Goal: Task Accomplishment & Management: Manage account settings

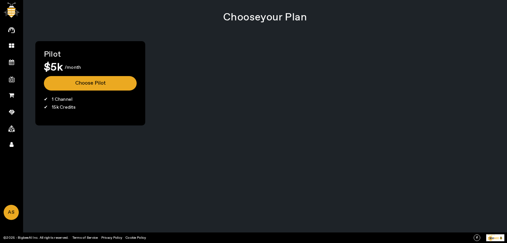
click at [277, 67] on div "Pilot $5k /month Choose Pilot 1 Channel 15k Credits" at bounding box center [264, 83] width 459 height 84
click at [147, 190] on div "Choose your Plan Pilot $5k /month Choose Pilot 1 Channel 15k Credits" at bounding box center [265, 121] width 484 height 243
click at [102, 173] on div "Choose your Plan Pilot $5k /month Choose Pilot 1 Channel 15k Credits" at bounding box center [265, 121] width 484 height 243
click at [77, 81] on button "Choose Pilot" at bounding box center [90, 83] width 93 height 15
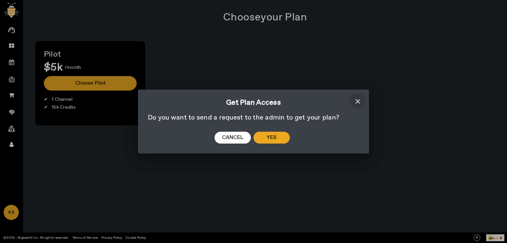
click at [267, 140] on span "Yes" at bounding box center [271, 138] width 10 height 7
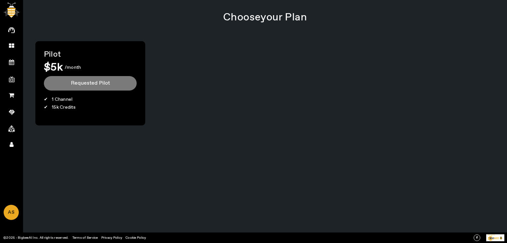
click at [220, 128] on div "Choose your Plan Pilot $5k /month Requested Pilot 1 Channel 15k Credits" at bounding box center [265, 69] width 480 height 135
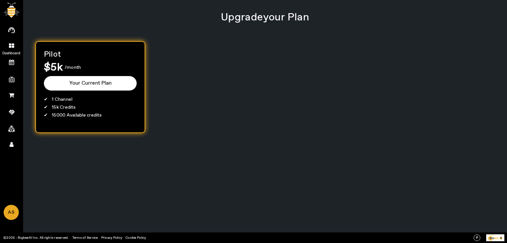
click at [13, 44] on icon at bounding box center [11, 46] width 5 height 6
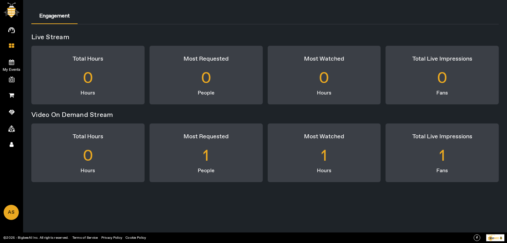
click at [11, 64] on icon at bounding box center [11, 62] width 5 height 6
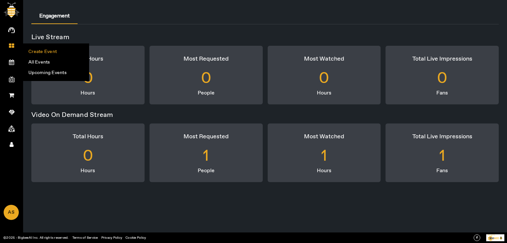
click at [48, 53] on li "Create Event" at bounding box center [55, 52] width 65 height 11
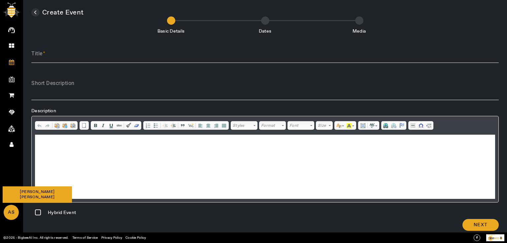
click at [13, 214] on span "AS" at bounding box center [11, 213] width 14 height 14
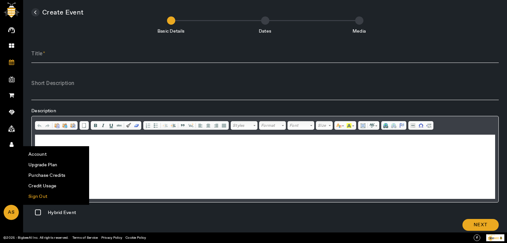
click at [43, 194] on li "Sign Out" at bounding box center [55, 197] width 65 height 11
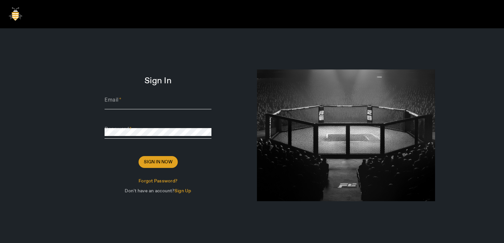
type input "Dhumal@sharklasers.com"
click at [167, 163] on span "Sign In Now" at bounding box center [158, 162] width 29 height 7
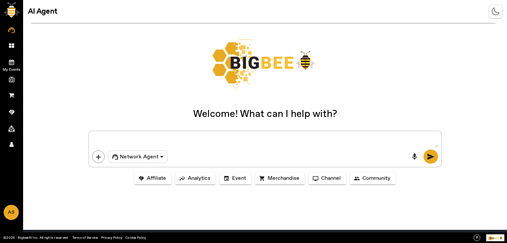
click at [10, 60] on icon at bounding box center [11, 62] width 5 height 6
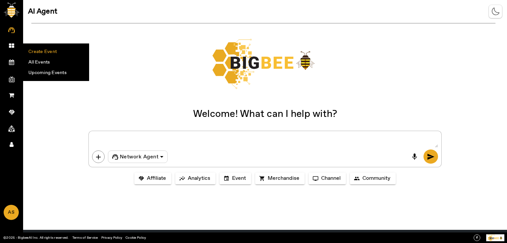
click at [48, 51] on li "Create Event" at bounding box center [55, 52] width 65 height 11
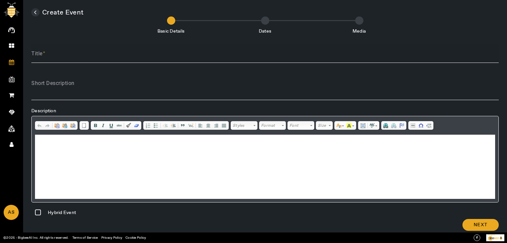
click at [41, 57] on label "Title" at bounding box center [38, 53] width 14 height 7
click at [41, 57] on input "Title" at bounding box center [264, 56] width 467 height 8
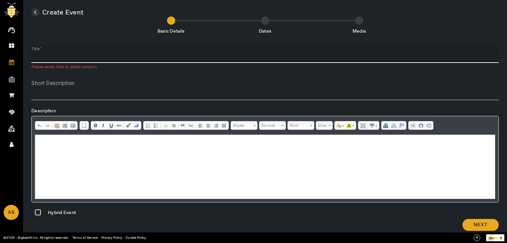
paste input "RhythmFest"
drag, startPoint x: 88, startPoint y: 56, endPoint x: 21, endPoint y: 54, distance: 66.6
click at [21, 54] on div "AI Agent Dashboard My Events Create Event All Events Upcoming Events My Channel…" at bounding box center [253, 127] width 507 height 254
type input "RhythmFest - 071025"
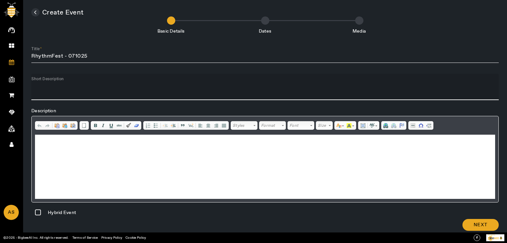
click at [35, 96] on textarea "Short Description" at bounding box center [264, 90] width 467 height 16
paste textarea "RhythmFest - 071025"
type textarea "RhythmFest - 071025"
click at [54, 150] on html at bounding box center [265, 145] width 460 height 20
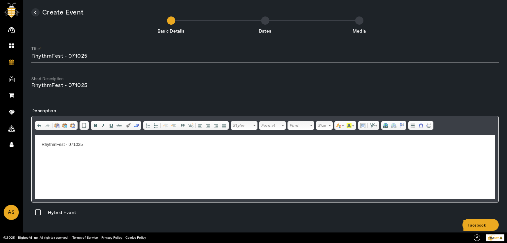
click at [482, 225] on div "Facebook" at bounding box center [476, 226] width 23 height 8
click at [478, 223] on span "Next" at bounding box center [480, 225] width 14 height 7
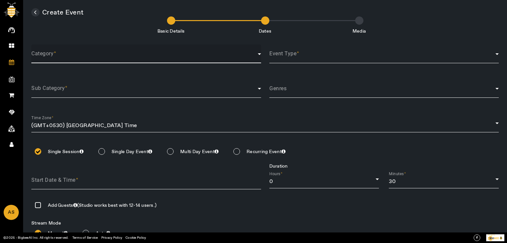
click at [68, 56] on span at bounding box center [144, 57] width 226 height 8
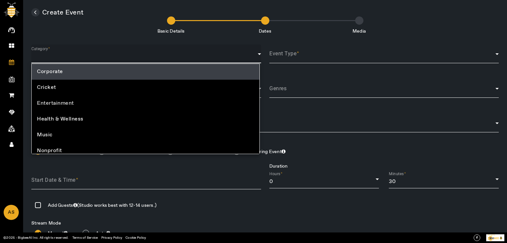
drag, startPoint x: 65, startPoint y: 99, endPoint x: 159, endPoint y: 77, distance: 96.2
click at [65, 100] on span "Entertainment" at bounding box center [55, 104] width 37 height 8
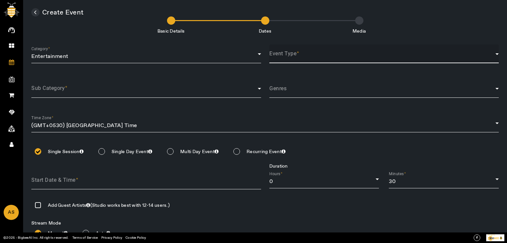
click at [288, 56] on span at bounding box center [382, 57] width 226 height 8
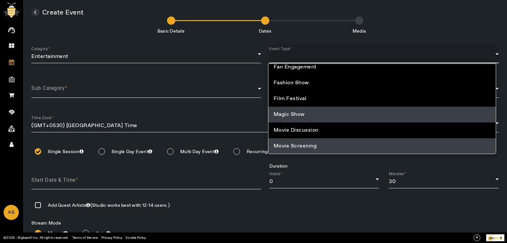
scroll to position [131, 0]
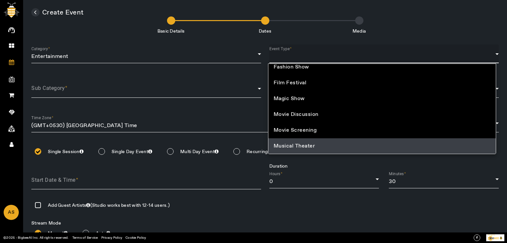
click at [316, 145] on mat-option "Musical Theater" at bounding box center [382, 147] width 228 height 16
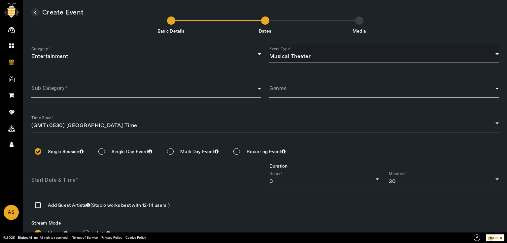
click at [115, 95] on span at bounding box center [144, 91] width 226 height 8
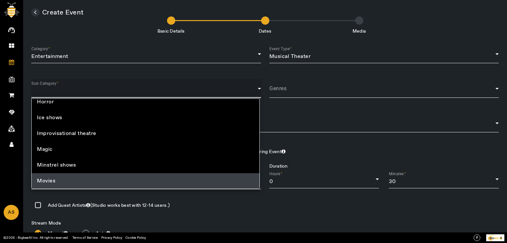
scroll to position [195, 0]
click at [53, 181] on mat-option "Music" at bounding box center [146, 181] width 228 height 16
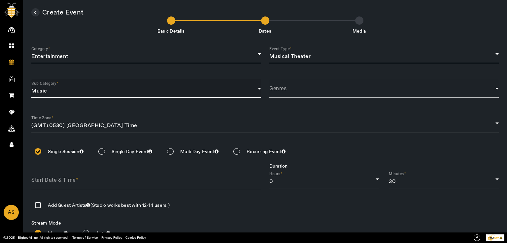
click at [320, 93] on span at bounding box center [382, 91] width 226 height 8
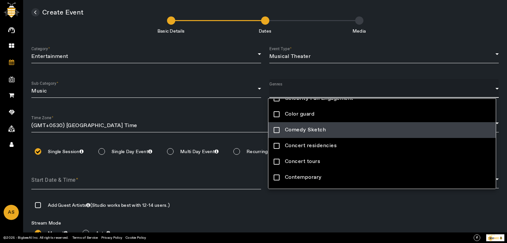
scroll to position [99, 0]
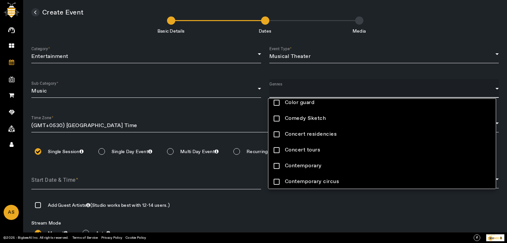
click at [381, 215] on div at bounding box center [253, 121] width 507 height 243
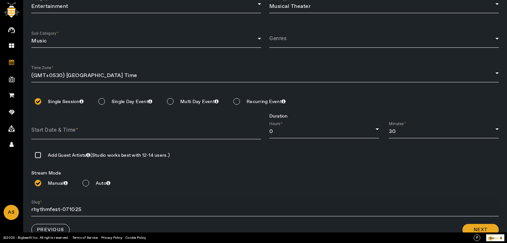
scroll to position [64, 0]
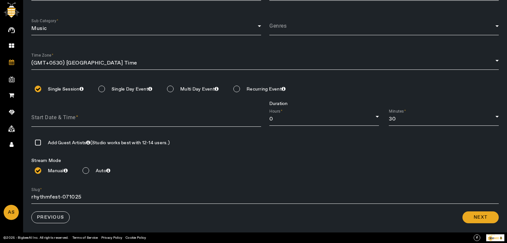
click at [82, 116] on input at bounding box center [150, 118] width 238 height 10
type input "2025-10-07"
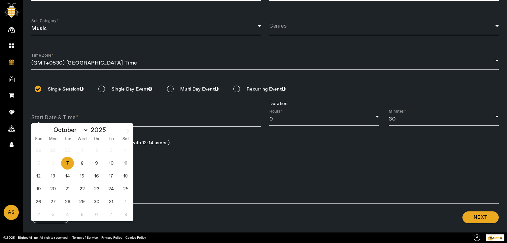
click at [68, 163] on span "7" at bounding box center [67, 163] width 13 height 13
type input "07 Oct 2025"
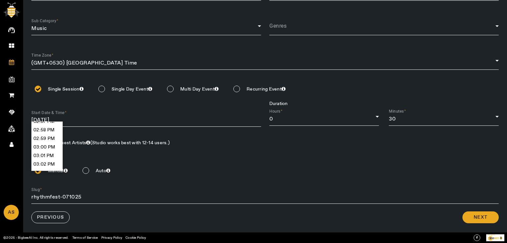
scroll to position [7707, 0]
type input "03:00 PM"
type input "07 Oct 2025, 03:00 PM"
type input "rhythmfest-071025-07OCT2025"
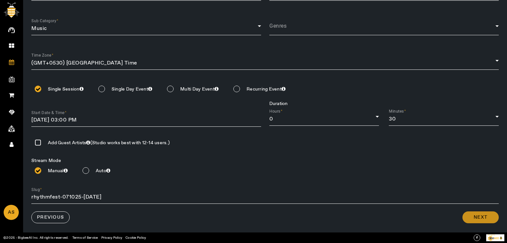
click at [480, 221] on span at bounding box center [480, 218] width 36 height 16
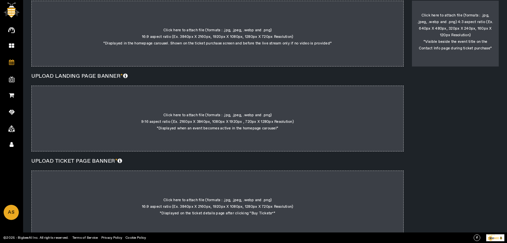
click at [229, 40] on div at bounding box center [217, 34] width 372 height 66
click at [331, 14] on input "Click here to attach file (formats : .jpg, .jpeg, .webp and .png) 16:9 aspect r…" at bounding box center [331, 14] width 0 height 0
type input "C:\fakepath\logo1.JPG"
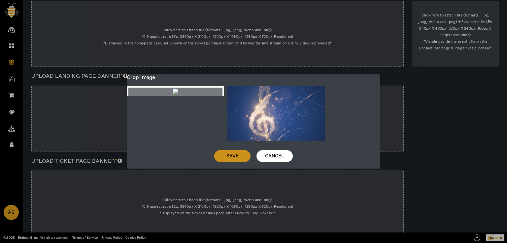
click at [240, 164] on span at bounding box center [232, 156] width 36 height 16
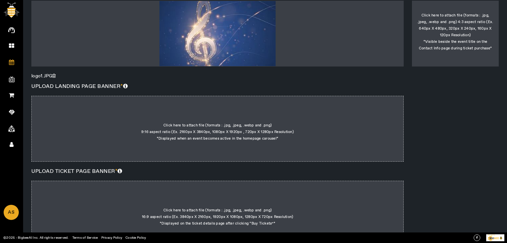
click at [232, 135] on div at bounding box center [217, 129] width 372 height 66
click at [278, 109] on input "Click here to attach file (formats : .jpg, .jpeg, .webp and .png) 9:16 aspect r…" at bounding box center [278, 109] width 0 height 0
type input "C:\fakepath\Music logo.JPG"
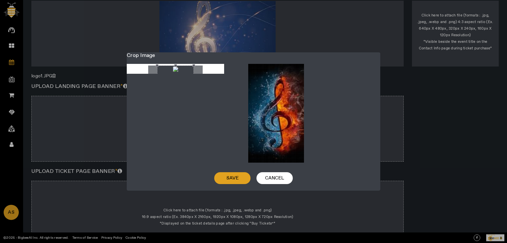
click at [238, 181] on span at bounding box center [232, 179] width 36 height 16
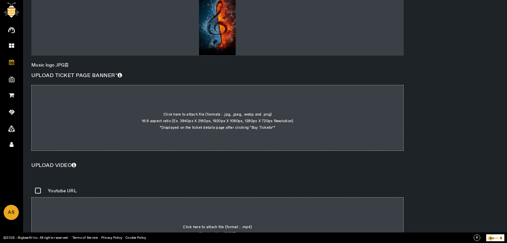
scroll to position [229, 0]
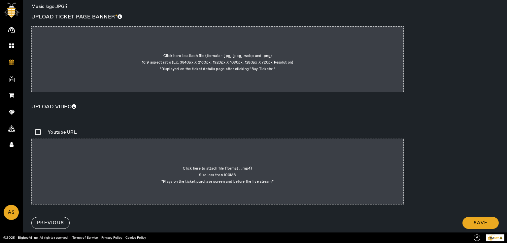
click at [223, 72] on div at bounding box center [217, 59] width 372 height 66
click at [275, 40] on input "Click here to attach file (formats : .jpg, .jpeg, .webp and .png) 16:9 aspect r…" at bounding box center [275, 40] width 0 height 0
type input "C:\fakepath\logo2.JPG"
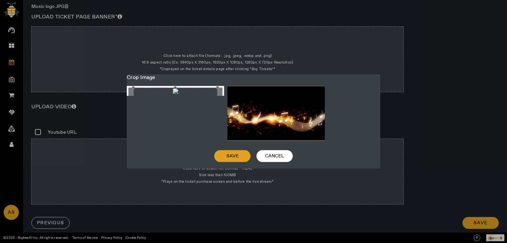
click at [244, 154] on span at bounding box center [232, 156] width 36 height 16
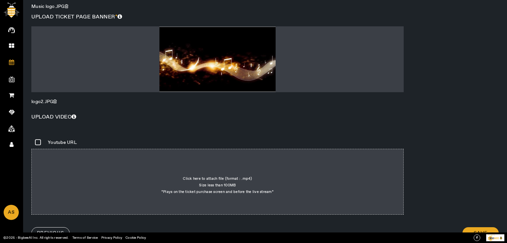
scroll to position [245, 0]
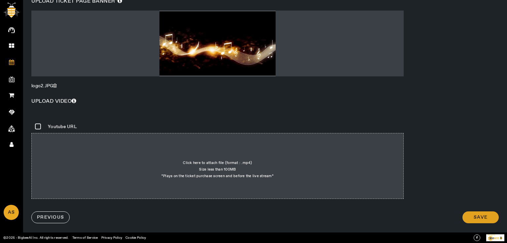
click at [487, 219] on span at bounding box center [480, 218] width 36 height 16
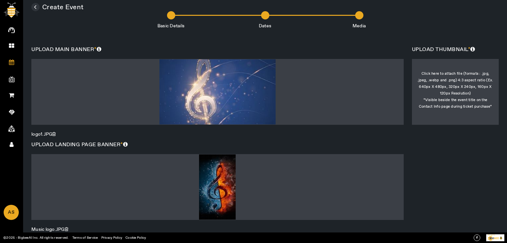
scroll to position [0, 0]
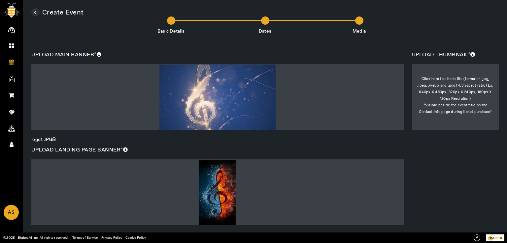
click at [450, 100] on div at bounding box center [455, 97] width 87 height 66
click at [455, 109] on input "Click here to attach file (formats : .jpg, .jpeg, .webp and .png) 4:3 aspect ra…" at bounding box center [455, 109] width 0 height 0
type input "C:\fakepath\Music logo.png"
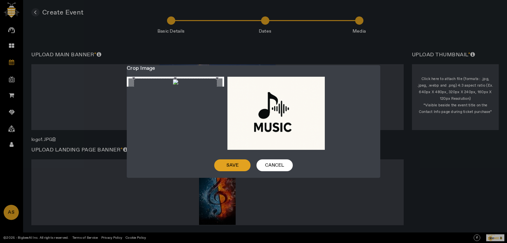
click at [233, 164] on span "Save" at bounding box center [232, 165] width 12 height 7
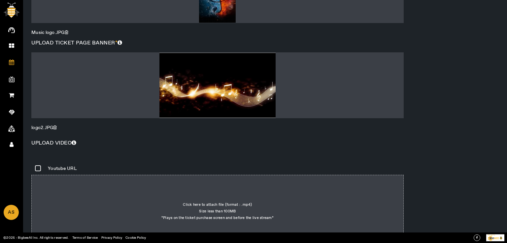
scroll to position [245, 0]
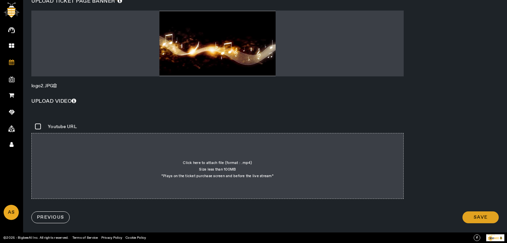
click at [475, 218] on span "Save" at bounding box center [480, 217] width 14 height 7
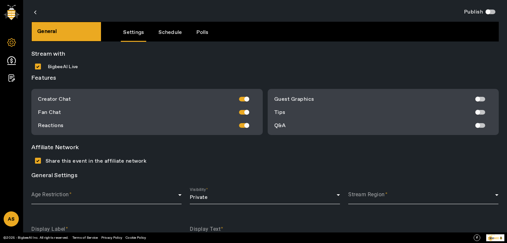
scroll to position [1, 0]
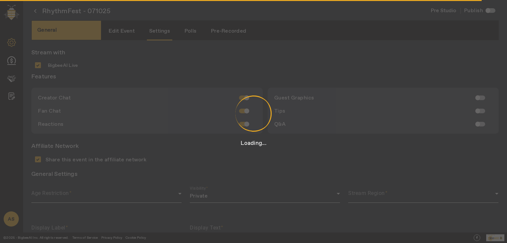
type input "Produced by"
type input "Arun Singh Dhumal"
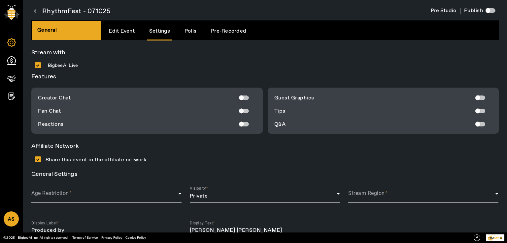
click at [241, 95] on div "button" at bounding box center [241, 97] width 5 height 5
click at [241, 110] on div "button" at bounding box center [241, 111] width 5 height 5
click at [244, 123] on div "button" at bounding box center [241, 124] width 13 height 13
click at [476, 97] on div "button" at bounding box center [477, 97] width 5 height 5
click at [475, 110] on div "button" at bounding box center [477, 111] width 5 height 5
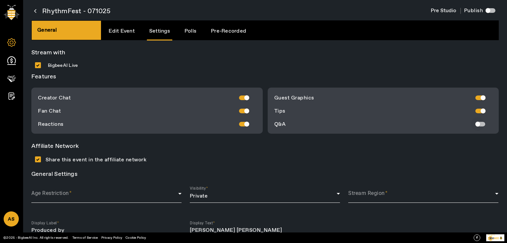
click at [476, 124] on div "button" at bounding box center [477, 124] width 5 height 5
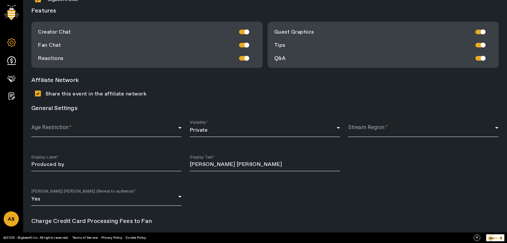
scroll to position [100, 0]
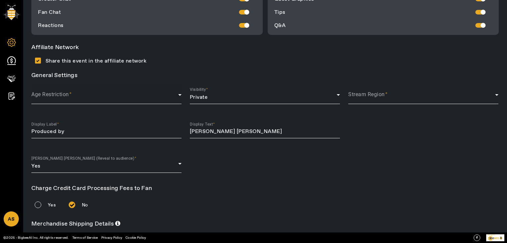
click at [51, 93] on mat-label "Age Restriction" at bounding box center [50, 94] width 38 height 6
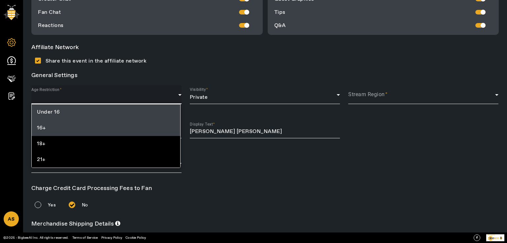
click at [50, 127] on mat-option "16+" at bounding box center [106, 128] width 148 height 16
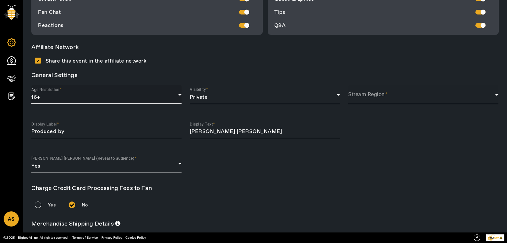
click at [388, 98] on span at bounding box center [421, 98] width 147 height 8
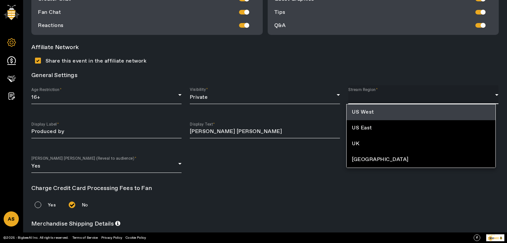
click at [369, 163] on mat-option "India" at bounding box center [420, 160] width 148 height 16
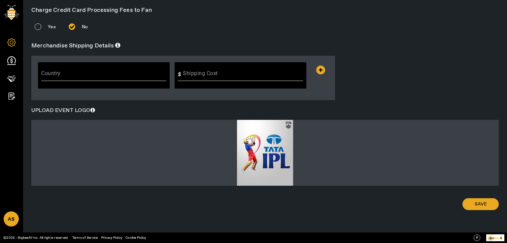
scroll to position [279, 0]
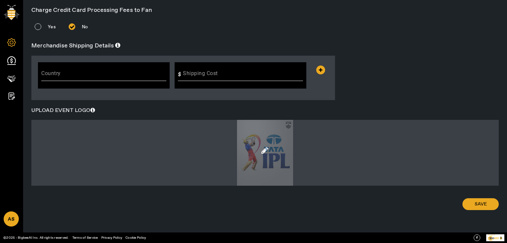
click at [263, 149] on div at bounding box center [264, 153] width 467 height 66
click at [263, 156] on input "file" at bounding box center [264, 156] width 101 height 0
type input "C:\fakepath\M1 - Copy.JPG"
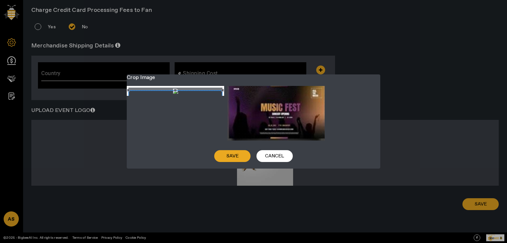
drag, startPoint x: 174, startPoint y: 141, endPoint x: 177, endPoint y: 120, distance: 21.9
click at [177, 120] on div "Crop photo" at bounding box center [175, 116] width 94 height 53
drag, startPoint x: 175, startPoint y: 141, endPoint x: 194, endPoint y: 138, distance: 19.4
click at [173, 121] on div "Crop photo" at bounding box center [175, 116] width 94 height 53
drag, startPoint x: 223, startPoint y: 141, endPoint x: 188, endPoint y: 130, distance: 36.3
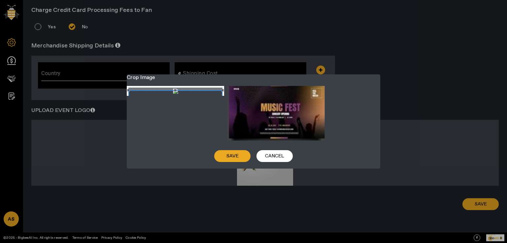
click at [210, 120] on div "Crop photo" at bounding box center [175, 116] width 94 height 53
drag, startPoint x: 175, startPoint y: 140, endPoint x: 175, endPoint y: 127, distance: 12.9
click at [175, 127] on div "Crop photo" at bounding box center [175, 116] width 94 height 53
drag, startPoint x: 175, startPoint y: 140, endPoint x: 178, endPoint y: 113, distance: 26.8
click at [178, 113] on div "Crop photo" at bounding box center [175, 116] width 94 height 53
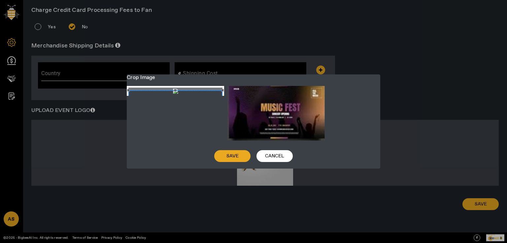
drag, startPoint x: 175, startPoint y: 87, endPoint x: 177, endPoint y: 96, distance: 8.4
click at [177, 96] on div "Crop photo" at bounding box center [175, 116] width 94 height 53
click at [282, 158] on span "Cancel" at bounding box center [274, 156] width 19 height 7
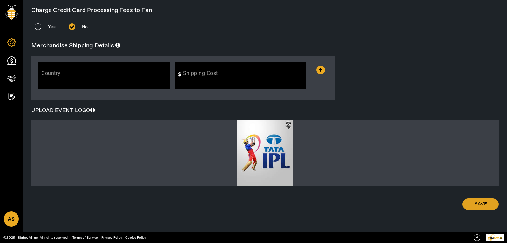
click at [470, 207] on span at bounding box center [480, 205] width 36 height 16
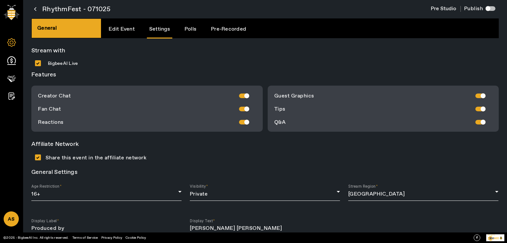
scroll to position [0, 0]
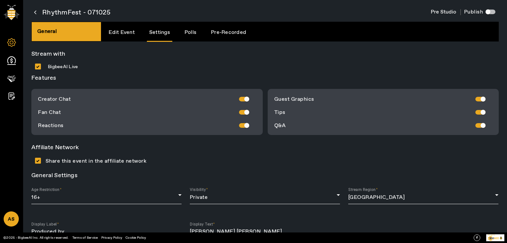
click at [184, 31] on link "Polls" at bounding box center [190, 32] width 16 height 17
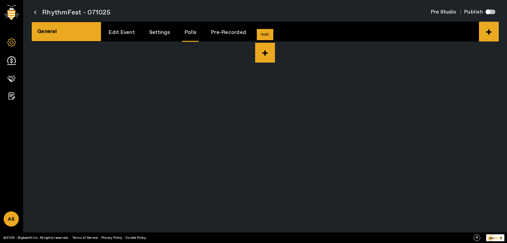
click at [263, 55] on icon at bounding box center [265, 53] width 20 height 20
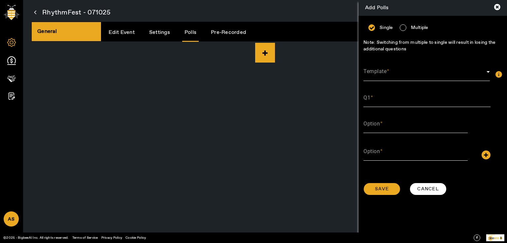
click at [380, 75] on span at bounding box center [424, 75] width 123 height 8
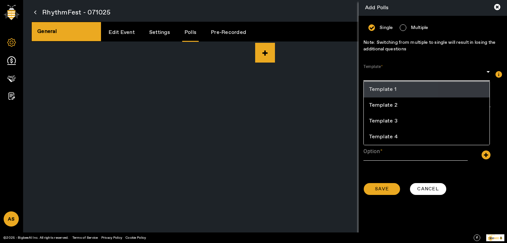
click at [380, 94] on mat-option "Template 1" at bounding box center [426, 90] width 126 height 16
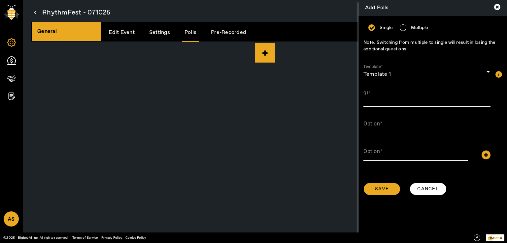
click at [383, 103] on input "Q1" at bounding box center [426, 101] width 127 height 8
type input "Is Show Worthy?"
type input "Yes"
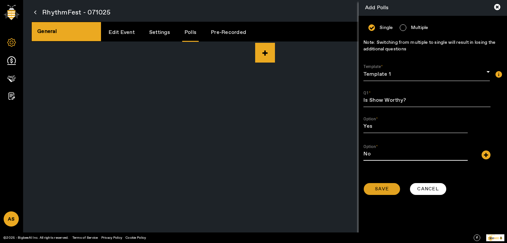
type input "No"
click at [389, 192] on span at bounding box center [381, 189] width 36 height 16
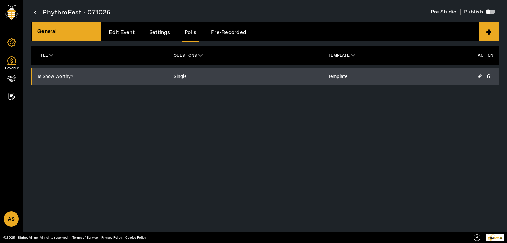
click at [15, 62] on icon at bounding box center [11, 60] width 9 height 9
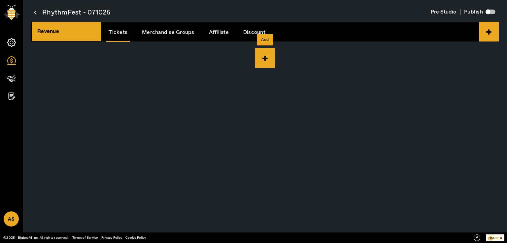
click at [265, 61] on icon at bounding box center [265, 58] width 20 height 20
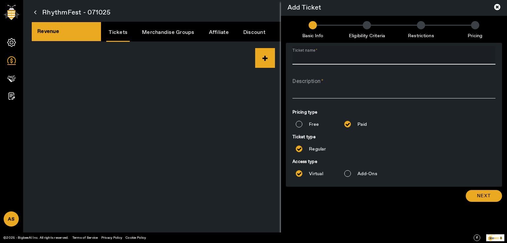
click at [304, 58] on input "Ticket name" at bounding box center [393, 58] width 203 height 8
drag, startPoint x: 333, startPoint y: 58, endPoint x: 269, endPoint y: 55, distance: 63.7
click at [269, 55] on div "Add Ticket Basic info Eligibility criteria Restrictions Pricing Ticket name Pai…" at bounding box center [264, 58] width 467 height 20
type input "Paid Ticket"
click at [316, 89] on textarea "Description" at bounding box center [393, 88] width 203 height 16
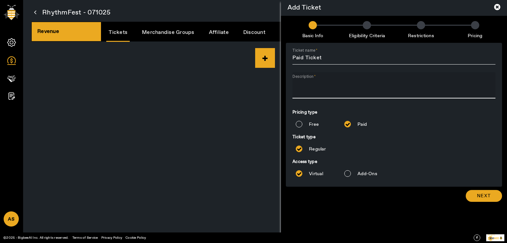
paste textarea "Paid Ticket"
type textarea "Paid Ticket"
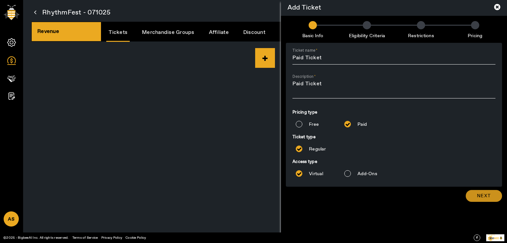
click at [480, 197] on span "Next" at bounding box center [484, 196] width 14 height 7
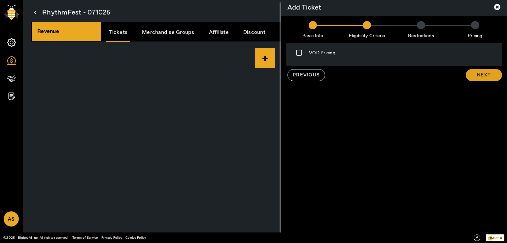
click at [485, 70] on span at bounding box center [483, 75] width 36 height 16
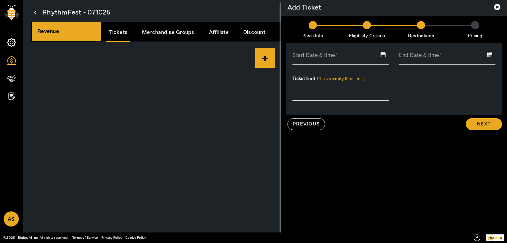
click at [315, 58] on input at bounding box center [340, 56] width 107 height 10
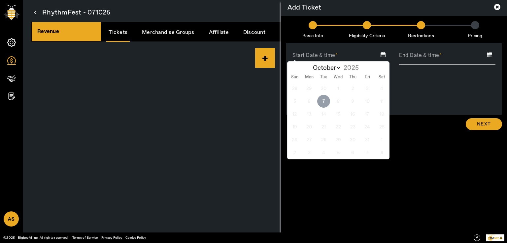
click at [324, 99] on span "7" at bounding box center [323, 101] width 13 height 13
type input "2025-10-07"
type input "07 Oct 2025"
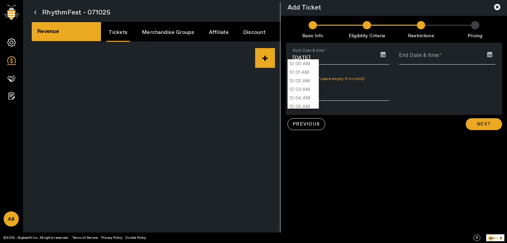
scroll to position [7529, 0]
type input "02:39 PM"
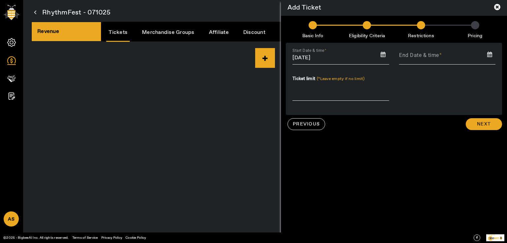
type input "07 Oct 2025, 02:39 PM"
click at [437, 58] on input at bounding box center [447, 56] width 107 height 10
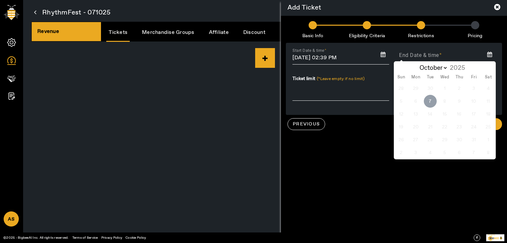
click at [427, 102] on span "7" at bounding box center [429, 101] width 13 height 13
type input "2025-10-07"
type input "07 Oct 2025"
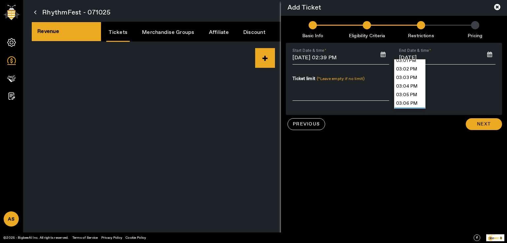
scroll to position [7768, 0]
type input "03:10 PM"
type input "07 Oct 2025, 03:10 PM"
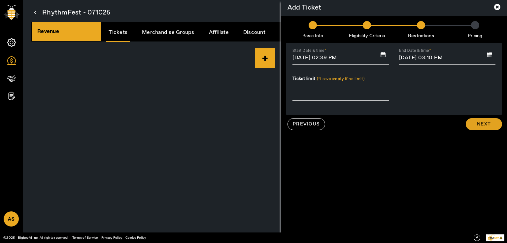
click at [495, 125] on span at bounding box center [483, 124] width 36 height 16
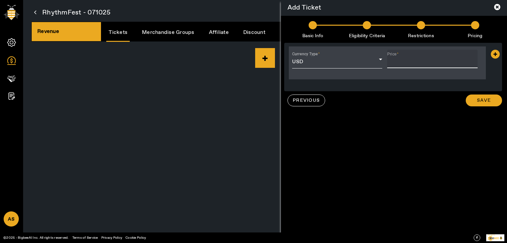
click at [423, 65] on input "Price" at bounding box center [432, 62] width 90 height 8
type input "20"
click at [487, 98] on span "Save" at bounding box center [484, 100] width 14 height 7
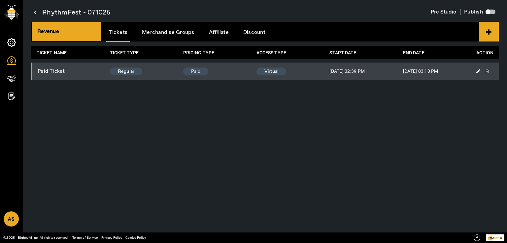
click at [179, 31] on link "Merchandise Groups" at bounding box center [168, 32] width 57 height 17
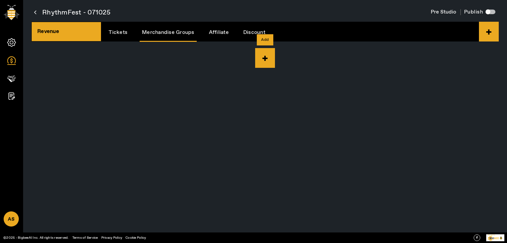
click at [267, 61] on icon at bounding box center [265, 58] width 20 height 20
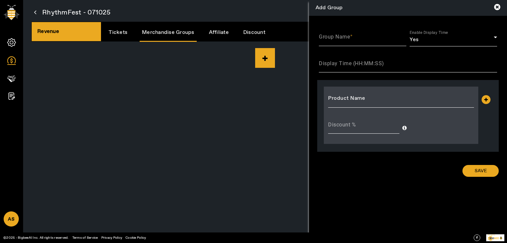
click at [367, 39] on input "Group Name" at bounding box center [362, 40] width 87 height 8
type input "Prod Grp"
click at [357, 71] on div "Display Time (HH:MM:SS)" at bounding box center [408, 63] width 178 height 18
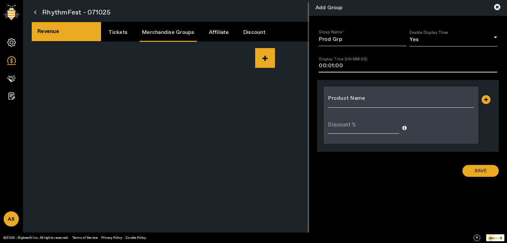
type input "00:01:00"
click at [361, 105] on div at bounding box center [401, 98] width 146 height 18
click at [474, 100] on div at bounding box center [474, 100] width 0 height 0
click at [118, 116] on div "RhythmFest - 071025 Pre Studio Publish Revenue Tickets Merchandise Groups Affil…" at bounding box center [265, 121] width 484 height 243
click at [16, 12] on img at bounding box center [12, 12] width 16 height 15
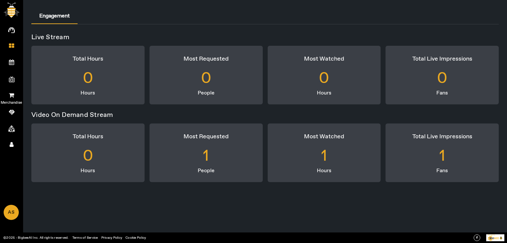
click at [11, 95] on icon at bounding box center [11, 95] width 5 height 6
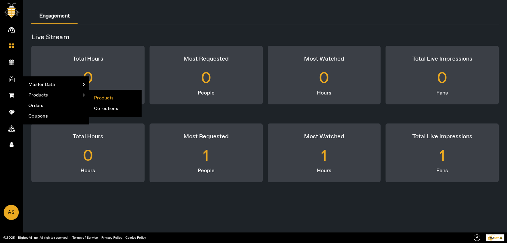
click at [98, 95] on li "Products" at bounding box center [115, 98] width 52 height 11
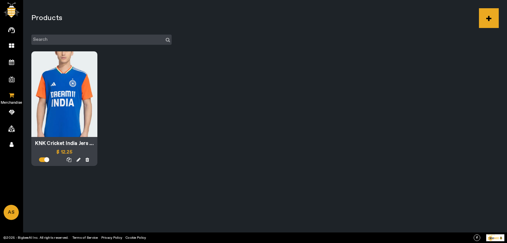
click at [13, 93] on icon at bounding box center [11, 95] width 5 height 6
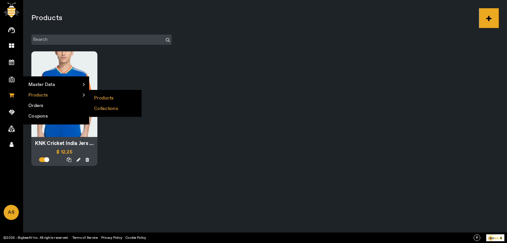
click at [103, 107] on li "Collections" at bounding box center [115, 109] width 52 height 11
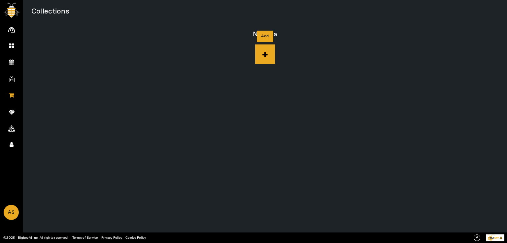
click at [261, 57] on icon at bounding box center [265, 55] width 20 height 20
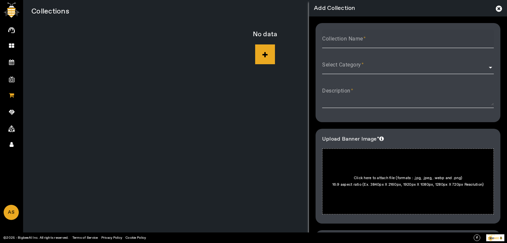
click at [361, 40] on mat-label "Collection Name" at bounding box center [342, 39] width 41 height 6
click at [361, 40] on input "Collection Name" at bounding box center [408, 42] width 172 height 8
click at [496, 8] on icon at bounding box center [498, 8] width 6 height 7
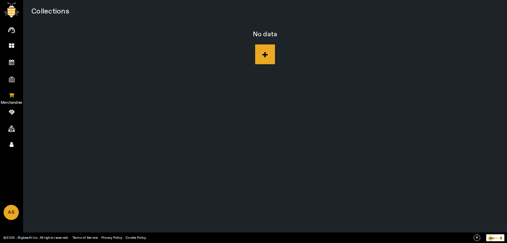
click at [15, 93] on link "Merchandise" at bounding box center [11, 94] width 23 height 16
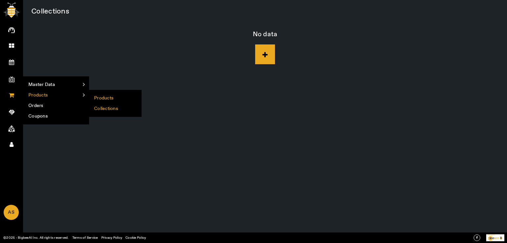
click at [105, 101] on li "Products" at bounding box center [115, 98] width 52 height 11
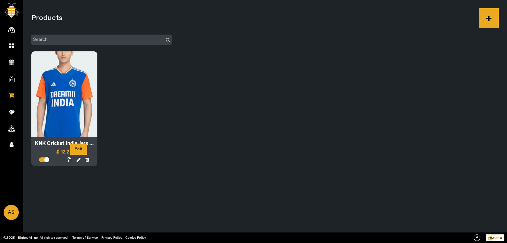
click at [78, 160] on icon at bounding box center [79, 160] width 4 height 5
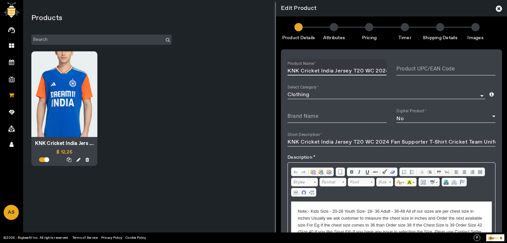
click at [290, 69] on input "KNK Cricket India Jersey T20 WC 2024 Fan Supporter T-Shirt Cricket Team Uniform…" at bounding box center [336, 71] width 99 height 8
click at [287, 70] on input "KNK Cricket India Jersey T20 WC 2024 Fan Supporter T-Shirt Cricket Team Uniform…" at bounding box center [336, 71] width 99 height 8
drag, startPoint x: 287, startPoint y: 70, endPoint x: 360, endPoint y: 71, distance: 72.9
click at [360, 71] on input "KNK Cricket India Jersey T20 WC 2024 Fan Supporter T-Shirt Cricket Team Uniform…" at bounding box center [336, 71] width 99 height 8
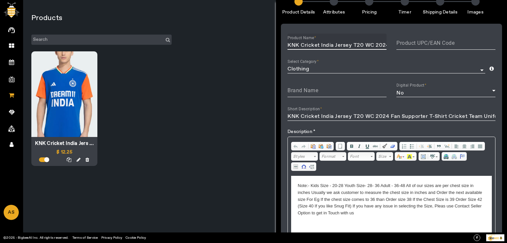
scroll to position [66, 0]
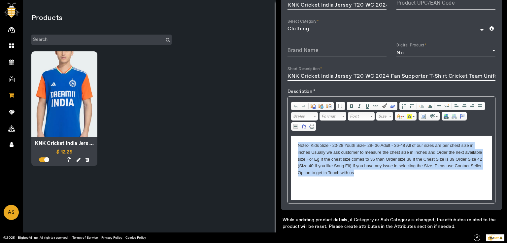
drag, startPoint x: 298, startPoint y: 146, endPoint x: 358, endPoint y: 173, distance: 65.8
click at [358, 173] on body "Note:- Kids Size - 20-28 Youth Size- 28- 36 Adult - 36-48 All of our sizes are …" at bounding box center [390, 159] width 187 height 34
copy body "Note:- Kids Size - 20-28 Youth Size- 28- 36 Adult - 36-48 All of our sizes are …"
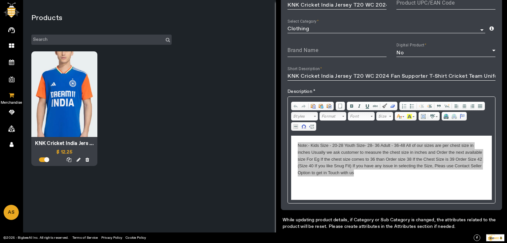
click at [13, 94] on icon at bounding box center [11, 95] width 5 height 6
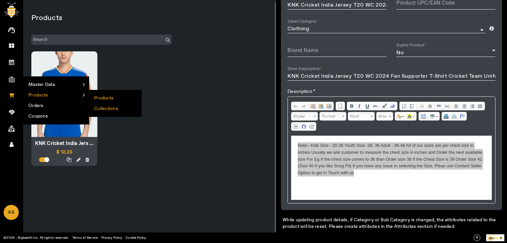
click at [108, 109] on li "Collections" at bounding box center [115, 109] width 52 height 11
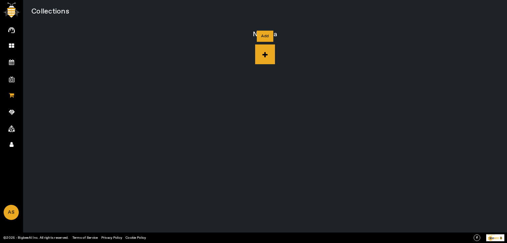
click at [266, 53] on icon at bounding box center [265, 55] width 20 height 20
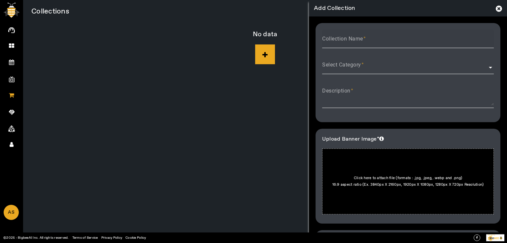
click at [327, 41] on mat-label "Collection Name" at bounding box center [342, 39] width 41 height 6
click at [327, 41] on input "Collection Name" at bounding box center [408, 42] width 172 height 8
paste input "KNK Cricket India Jersey T20"
type input "KNK Cricket India Jersey T20"
click at [334, 68] on mat-label "Select Category" at bounding box center [341, 65] width 39 height 6
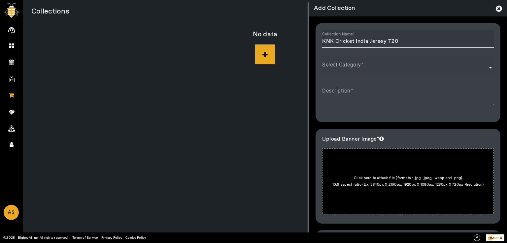
click at [334, 68] on input "Select Category" at bounding box center [408, 68] width 172 height 8
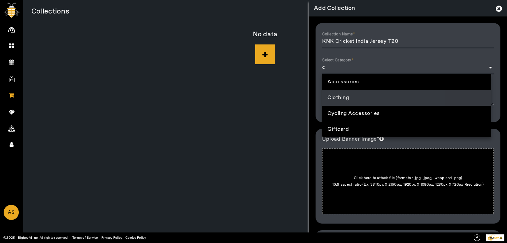
click at [342, 100] on span "Clothing" at bounding box center [337, 98] width 21 height 8
type input "Clothing"
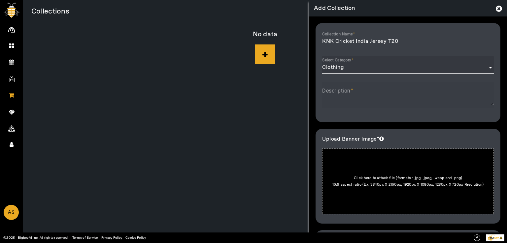
click at [340, 103] on textarea "Description" at bounding box center [408, 98] width 172 height 16
paste textarea "Kids Size - 20-28 Youth Size- 28- 36 Adult - 36-48 All of our sizes are per che…"
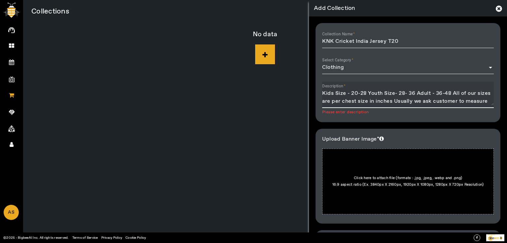
scroll to position [39, 0]
type textarea "Kids Size - 20-28 Youth Size- 28- 36 Adult - 36-48 All of our sizes are per che…"
click at [369, 189] on div at bounding box center [408, 182] width 172 height 66
click at [483, 156] on input "Click here to attach file (formats : .jpg, .jpeg, .webp and .png) 16:9 aspect r…" at bounding box center [483, 155] width 0 height 0
click at [12, 93] on icon at bounding box center [11, 95] width 5 height 6
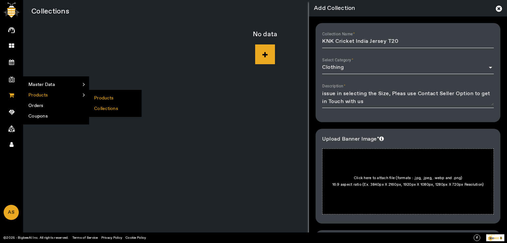
click at [113, 100] on li "Products" at bounding box center [115, 98] width 52 height 11
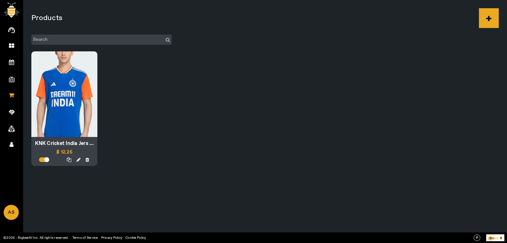
click at [61, 112] on div at bounding box center [64, 94] width 66 height 86
click at [63, 110] on div at bounding box center [64, 94] width 66 height 86
click at [78, 161] on icon at bounding box center [79, 160] width 4 height 5
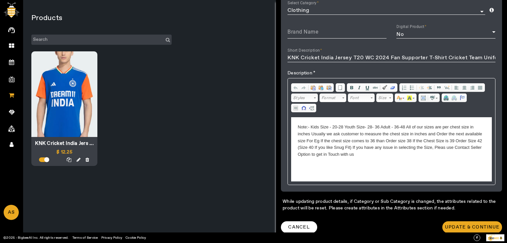
scroll to position [91, 0]
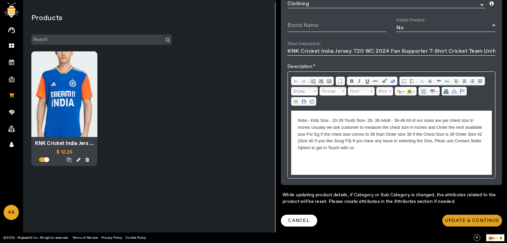
click at [475, 225] on span at bounding box center [472, 221] width 60 height 16
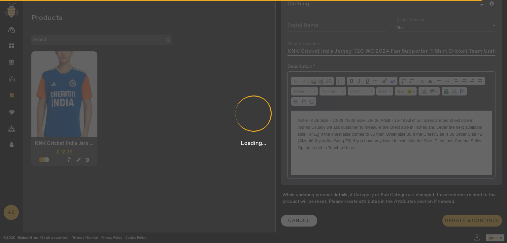
scroll to position [0, 0]
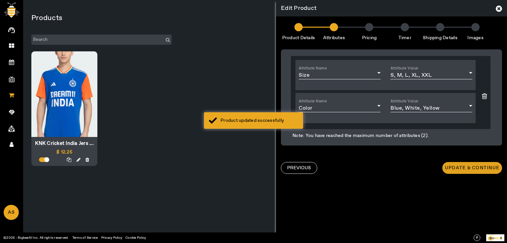
click at [470, 169] on span "Update & Continue" at bounding box center [472, 168] width 54 height 7
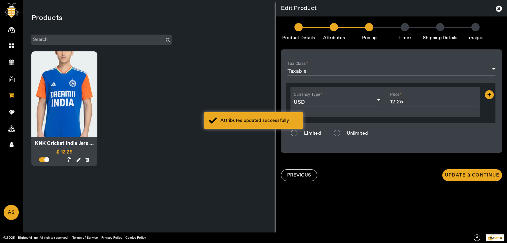
click at [475, 27] on li "Images" at bounding box center [474, 32] width 35 height 18
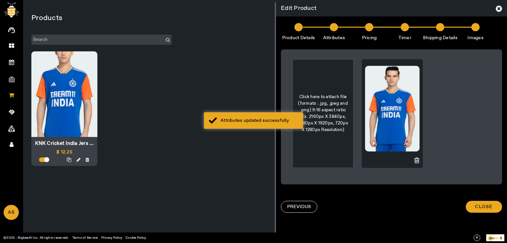
click at [396, 104] on img at bounding box center [392, 109] width 54 height 86
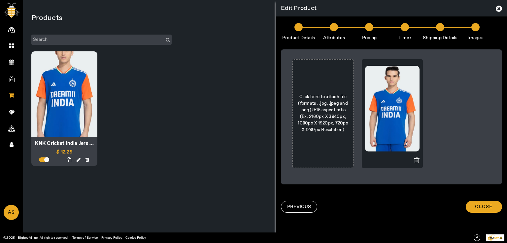
click at [499, 9] on icon at bounding box center [498, 8] width 6 height 7
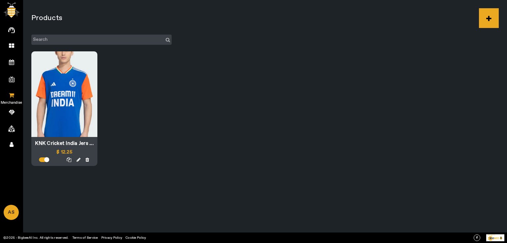
click at [12, 95] on icon at bounding box center [11, 95] width 5 height 6
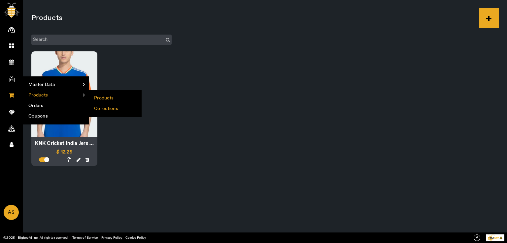
click at [105, 107] on li "Collections" at bounding box center [115, 109] width 52 height 11
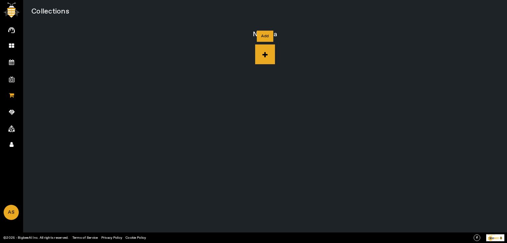
click at [267, 50] on icon at bounding box center [265, 55] width 20 height 20
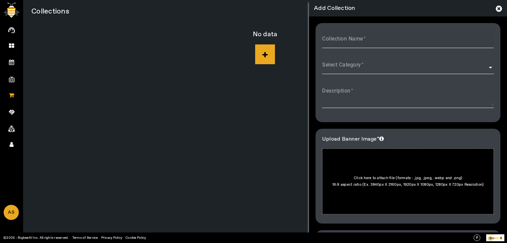
drag, startPoint x: 360, startPoint y: 39, endPoint x: 342, endPoint y: 39, distance: 18.1
click at [342, 39] on mat-label "Collection Name" at bounding box center [342, 39] width 41 height 6
click at [342, 39] on input "Collection Name" at bounding box center [408, 42] width 172 height 8
paste input "KNK Cricket India Jersey T20"
type input "KNK Cricket India Jersey T20"
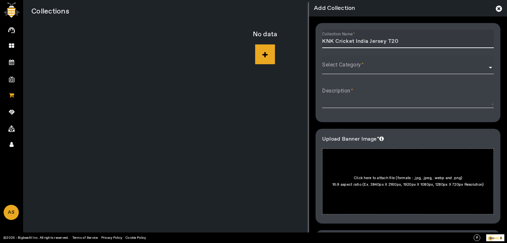
click at [356, 62] on mat-label "Select Category" at bounding box center [341, 65] width 39 height 6
click at [356, 64] on input "Select Category" at bounding box center [408, 68] width 172 height 8
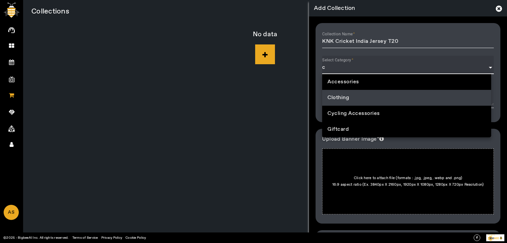
click at [346, 99] on span "Clothing" at bounding box center [337, 98] width 21 height 8
type input "Clothing"
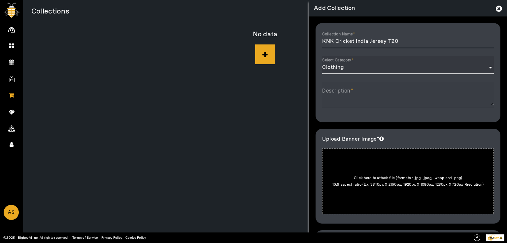
click at [350, 100] on textarea "Description" at bounding box center [408, 98] width 172 height 16
paste textarea "Kids Size - 20-28 Youth Size- 28- 36 Adult - 36-48 All of our sizes are per che…"
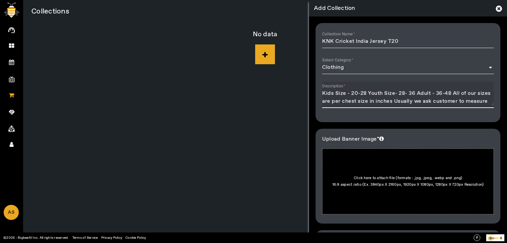
scroll to position [39, 0]
type textarea "Kids Size - 20-28 Youth Size- 28- 36 Adult - 36-48 All of our sizes are per che…"
click at [346, 182] on div at bounding box center [408, 182] width 172 height 66
click at [483, 156] on input "Click here to attach file (formats : .jpg, .jpeg, .webp and .png) 16:9 aspect r…" at bounding box center [483, 155] width 0 height 0
type input "C:\fakepath\KNK shirt.webp"
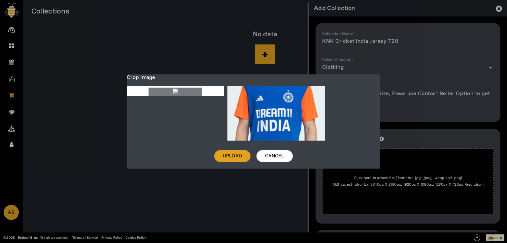
click at [234, 160] on span "Upload" at bounding box center [232, 156] width 19 height 7
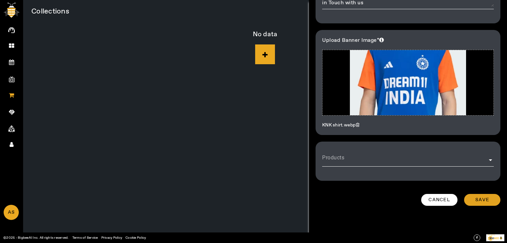
scroll to position [102, 0]
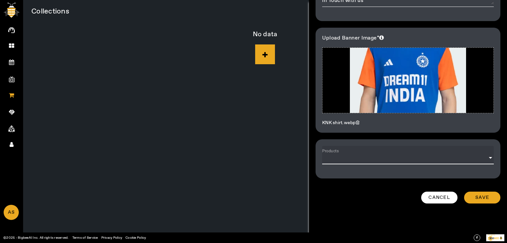
click at [364, 157] on input "Products" at bounding box center [408, 158] width 172 height 8
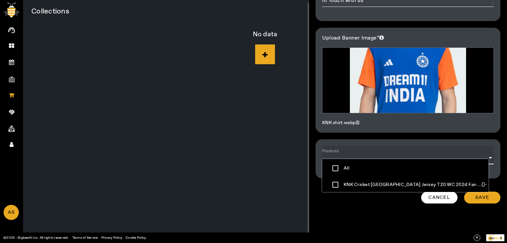
click at [337, 184] on input "KNK Cricket India Jersey T20 WC 2024 Fan ... () - $12.25" at bounding box center [334, 184] width 13 height 13
checkbox input "true"
click at [465, 195] on span "submit" at bounding box center [482, 198] width 36 height 16
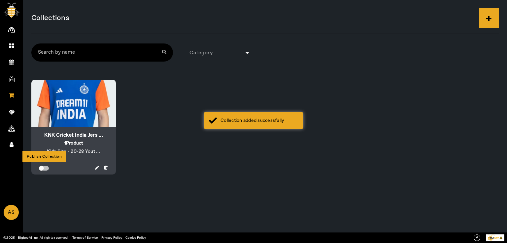
click at [42, 169] on div "button" at bounding box center [41, 168] width 5 height 5
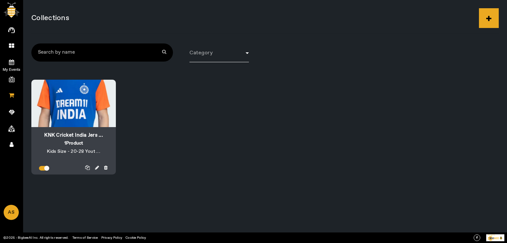
click at [12, 60] on icon at bounding box center [11, 62] width 5 height 6
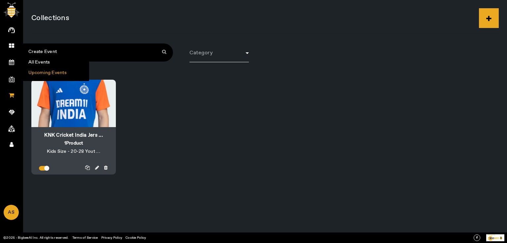
click at [41, 70] on li "Upcoming Events" at bounding box center [55, 73] width 65 height 11
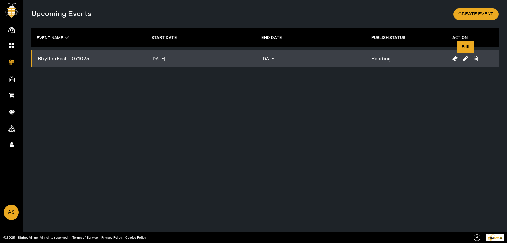
click at [464, 61] on icon at bounding box center [465, 59] width 5 height 6
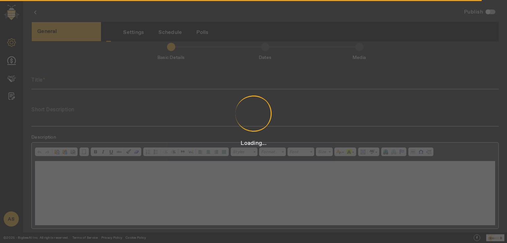
scroll to position [1, 0]
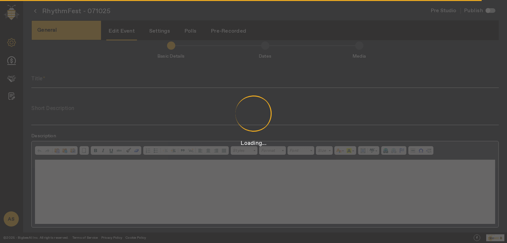
type input "RhythmFest - 071025"
type textarea "RhythmFest - 071025"
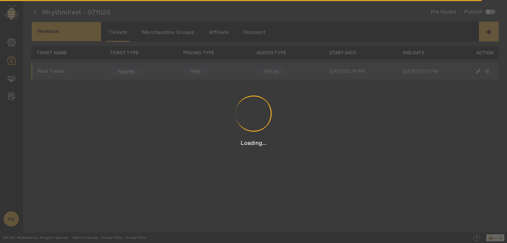
click at [183, 36] on div "Loading..." at bounding box center [253, 121] width 507 height 243
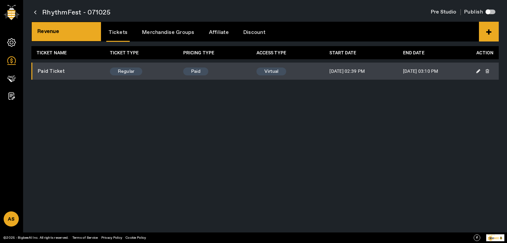
click at [185, 33] on link "Merchandise Groups" at bounding box center [168, 32] width 57 height 17
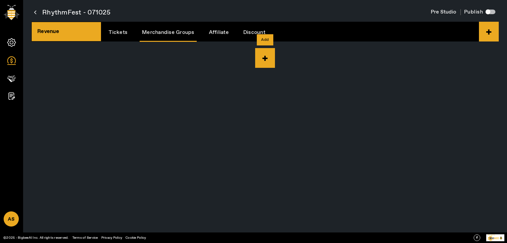
click at [268, 58] on icon at bounding box center [265, 58] width 20 height 20
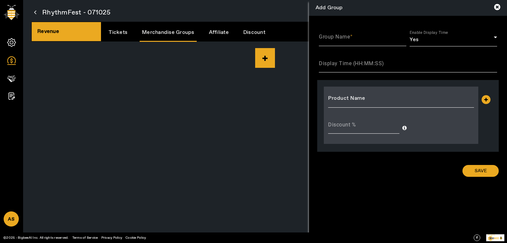
click at [347, 37] on mat-label "Group Name" at bounding box center [334, 37] width 31 height 6
click at [347, 37] on input "Group Name" at bounding box center [362, 40] width 87 height 8
type input "Prod Grp"
click at [341, 70] on input "Display Time (HH:MM:SS)" at bounding box center [408, 66] width 178 height 8
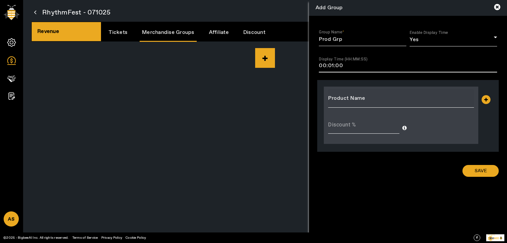
type input "00:01:00"
click at [347, 99] on input "Product Name" at bounding box center [401, 99] width 146 height 8
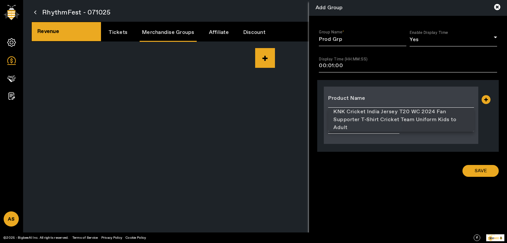
click at [354, 118] on span "KNK Cricket India Jersey T20 WC 2024 Fan Supporter T-Shirt Cricket Team Uniform…" at bounding box center [400, 120] width 135 height 24
type input "KNK Cricket India Jersey T20 WC 2024 Fan Supporter T-Shirt Cricket Team Uniform…"
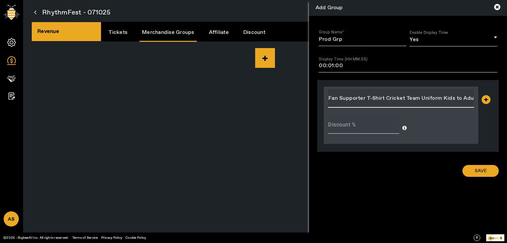
click at [364, 132] on div "Discount %" at bounding box center [363, 124] width 71 height 18
type input "1"
click at [484, 175] on span "submit" at bounding box center [480, 171] width 36 height 16
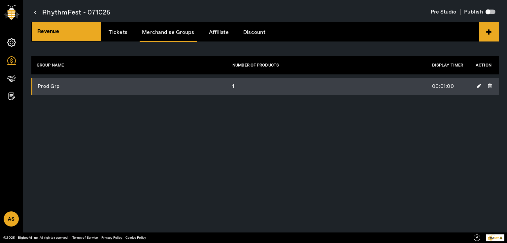
click at [220, 33] on link "Affiliate" at bounding box center [218, 32] width 24 height 17
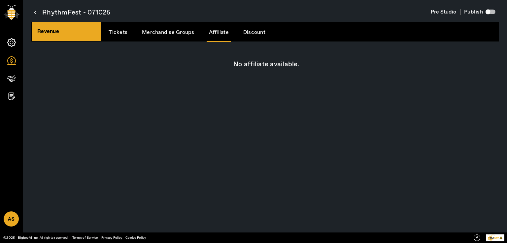
click at [257, 33] on link "Discount" at bounding box center [254, 32] width 27 height 17
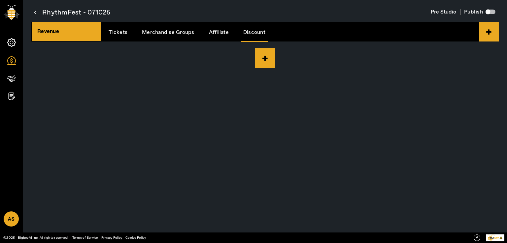
click at [265, 58] on icon at bounding box center [265, 58] width 20 height 20
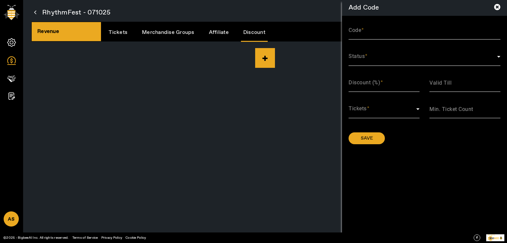
click at [361, 33] on mat-label "Code" at bounding box center [354, 30] width 13 height 6
click at [362, 33] on input "Code" at bounding box center [424, 33] width 152 height 8
type input "101"
click at [384, 58] on span at bounding box center [422, 59] width 148 height 8
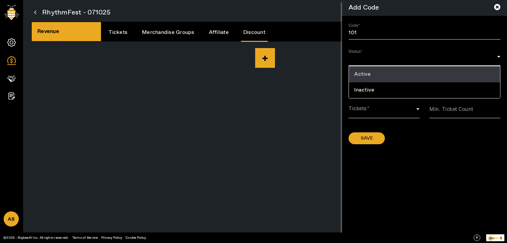
click at [376, 73] on mat-option "Active" at bounding box center [424, 75] width 151 height 16
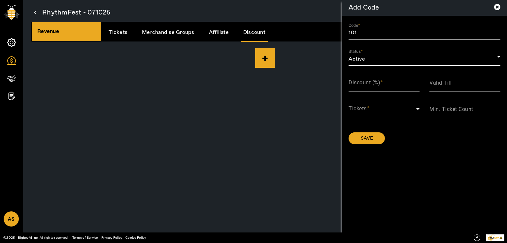
click at [373, 86] on mat-label "Discount (%)" at bounding box center [364, 82] width 32 height 6
click at [373, 86] on input "Discount (%)" at bounding box center [383, 85] width 71 height 8
type input "1"
click at [384, 111] on span at bounding box center [382, 112] width 68 height 8
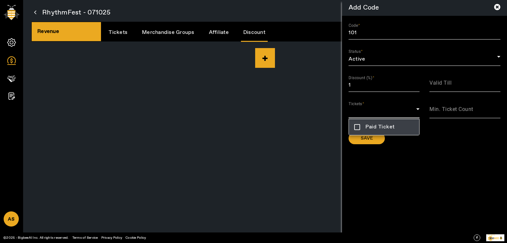
click at [380, 129] on span "Paid Ticket" at bounding box center [379, 127] width 29 height 8
click at [416, 152] on div at bounding box center [253, 121] width 507 height 243
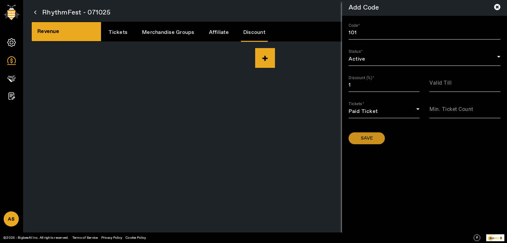
click at [378, 143] on span at bounding box center [366, 139] width 36 height 16
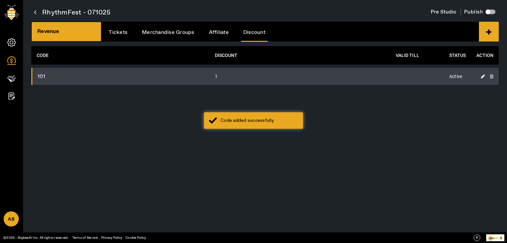
click at [486, 10] on div "button" at bounding box center [487, 11] width 5 height 5
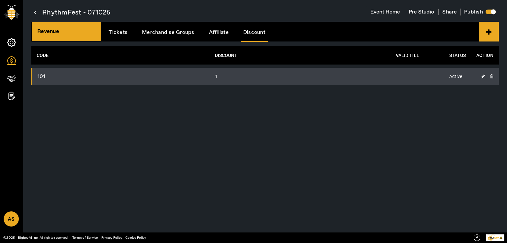
click at [149, 141] on div "RhythmFest - 071025 Event Home Pre Studio Share Publish Revenue Tickets Merchan…" at bounding box center [265, 121] width 484 height 243
click at [10, 44] on icon at bounding box center [11, 42] width 9 height 9
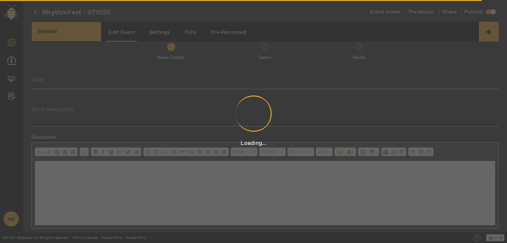
scroll to position [1, 0]
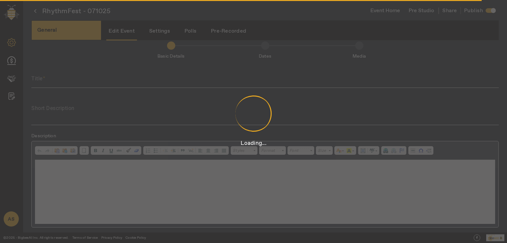
type input "RhythmFest - 071025"
type textarea "RhythmFest - 071025"
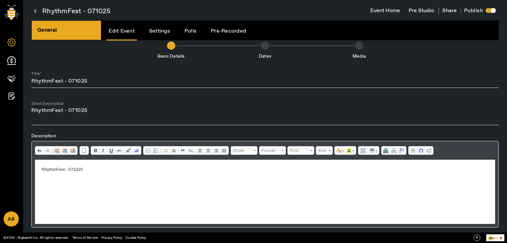
click at [165, 31] on link "Settings" at bounding box center [159, 31] width 25 height 17
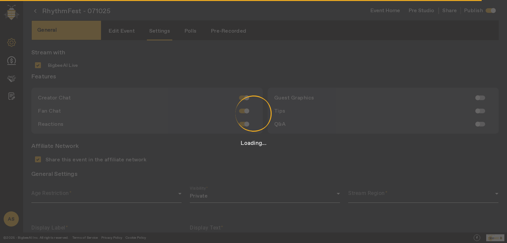
type input "Produced by"
type input "[PERSON_NAME] [PERSON_NAME]"
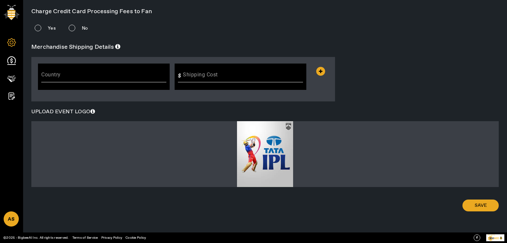
scroll to position [279, 0]
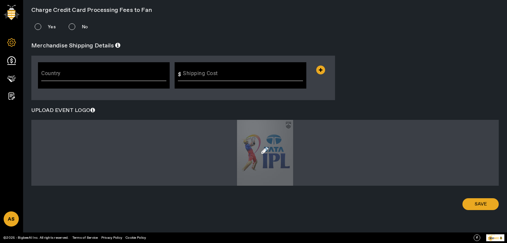
click at [278, 161] on div at bounding box center [264, 153] width 467 height 66
click at [278, 156] on input "file" at bounding box center [264, 156] width 101 height 0
type input "C:\fakepath\R Logo.png"
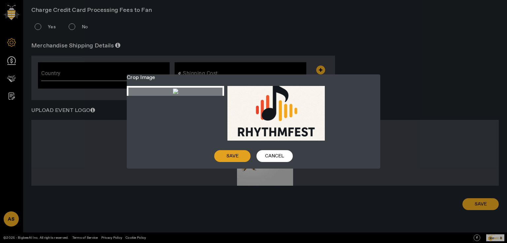
click at [228, 160] on span "Save" at bounding box center [232, 156] width 12 height 7
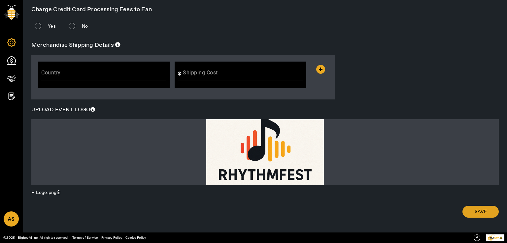
click at [482, 213] on span "Save" at bounding box center [480, 212] width 12 height 7
click at [485, 212] on span at bounding box center [480, 212] width 36 height 16
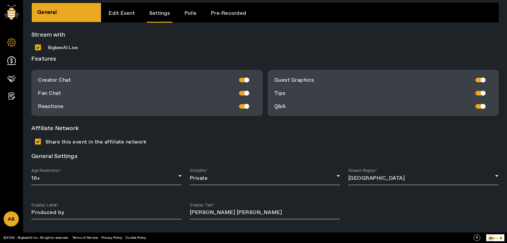
scroll to position [0, 0]
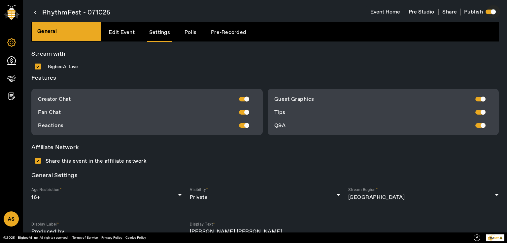
click at [490, 13] on div "button" at bounding box center [492, 11] width 5 height 5
click at [490, 13] on div "button" at bounding box center [487, 11] width 13 height 13
click at [449, 10] on span "Share" at bounding box center [449, 12] width 15 height 7
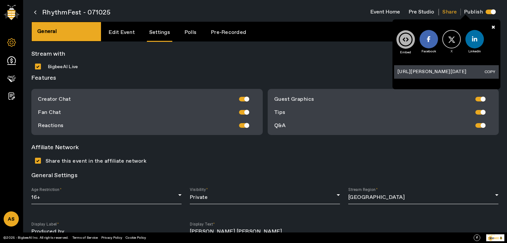
click at [486, 72] on button "COPY" at bounding box center [489, 72] width 15 height 7
click at [9, 62] on icon at bounding box center [11, 60] width 9 height 9
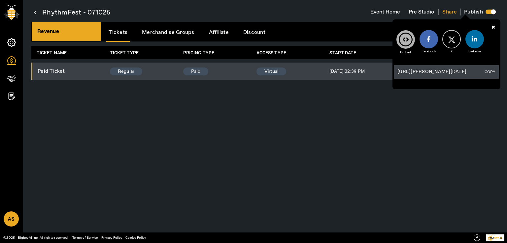
click at [462, 106] on div "RhythmFest - 071025 Event Home Pre Studio Share Embed Facebook X-icon X Linkedi…" at bounding box center [265, 121] width 484 height 243
click at [492, 26] on icon at bounding box center [493, 26] width 14 height 15
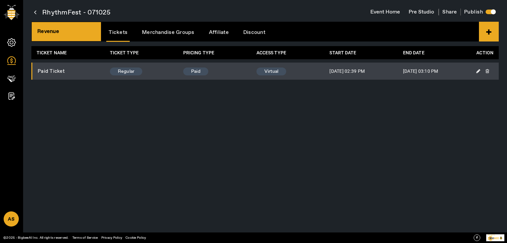
click at [478, 71] on icon at bounding box center [478, 71] width 4 height 5
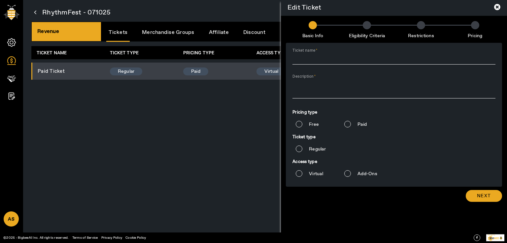
type input "Paid Ticket"
type textarea "Paid Ticket"
click at [300, 125] on input "Free" at bounding box center [298, 124] width 13 height 13
radio input "true"
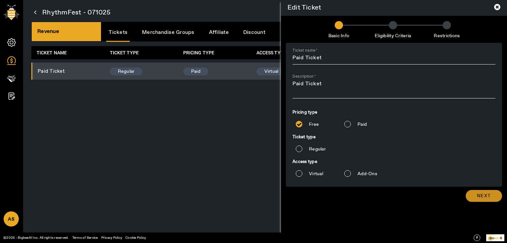
click at [484, 197] on span "Next" at bounding box center [484, 196] width 14 height 7
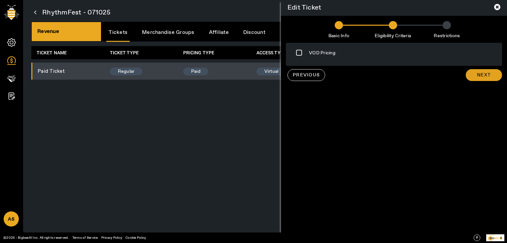
click at [484, 74] on span "Next" at bounding box center [484, 75] width 14 height 7
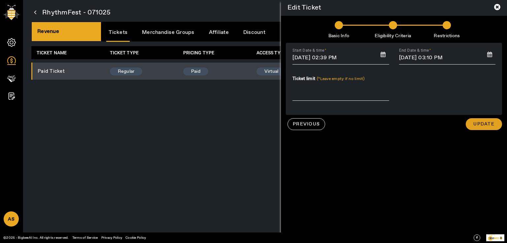
click at [487, 127] on span "Update" at bounding box center [483, 124] width 21 height 7
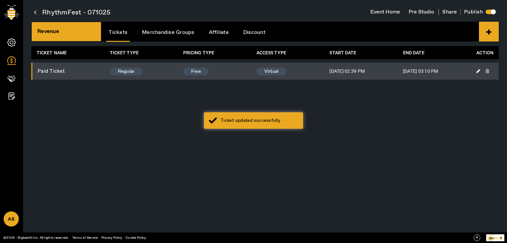
click at [477, 72] on icon at bounding box center [478, 71] width 4 height 5
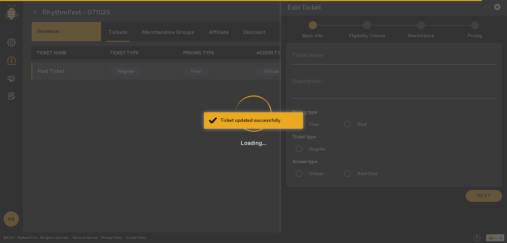
type input "Paid Ticket"
type textarea "Paid Ticket"
radio input "true"
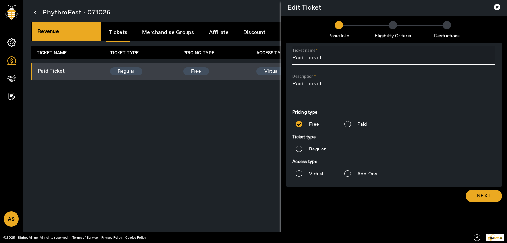
drag, startPoint x: 303, startPoint y: 58, endPoint x: 281, endPoint y: 58, distance: 22.1
click at [281, 58] on form "Ticket name Paid Ticket Description Paid Ticket Pricing type Free Paid Ticket t…" at bounding box center [394, 115] width 226 height 144
type input "Free Ticket"
click at [490, 200] on span at bounding box center [483, 196] width 36 height 16
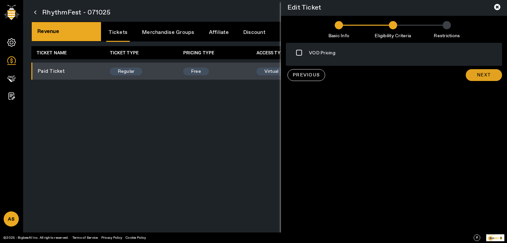
click at [488, 74] on span "Next" at bounding box center [484, 75] width 14 height 7
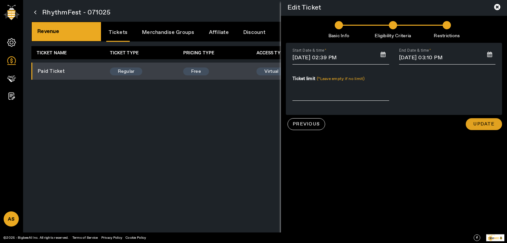
click at [479, 125] on span "Update" at bounding box center [483, 124] width 21 height 7
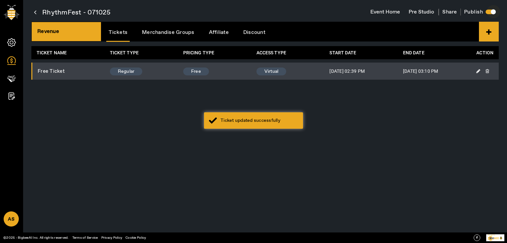
click at [490, 12] on div "button" at bounding box center [492, 11] width 5 height 5
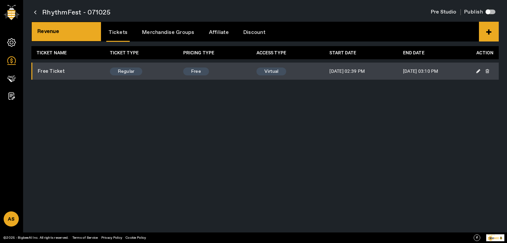
click at [490, 12] on div "button" at bounding box center [487, 11] width 13 height 13
click at [283, 104] on div "RhythmFest - 071025 Event Home Pre Studio Share Publish Revenue Tickets Merchan…" at bounding box center [265, 121] width 484 height 243
click at [153, 130] on div "RhythmFest - 071025 Event Home Pre Studio Share Publish Revenue Tickets Merchan…" at bounding box center [265, 121] width 484 height 243
click at [424, 13] on button "Pre Studio" at bounding box center [421, 12] width 34 height 13
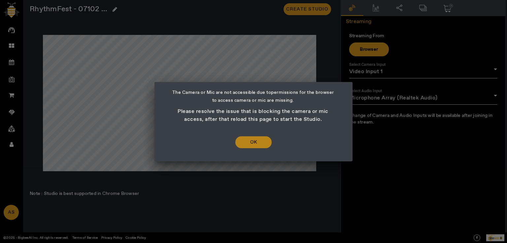
click at [253, 142] on span "Ok" at bounding box center [253, 143] width 7 height 8
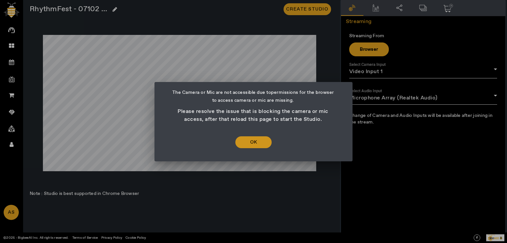
click at [262, 145] on span at bounding box center [253, 143] width 36 height 16
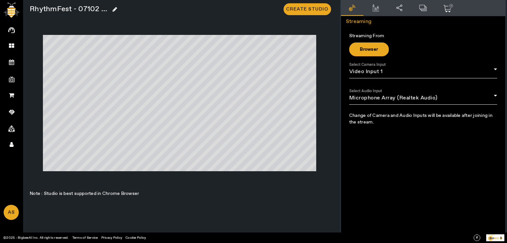
click at [311, 8] on span "Create Studio" at bounding box center [306, 9] width 50 height 12
click at [306, 12] on span "Create Studio" at bounding box center [306, 9] width 50 height 12
click at [494, 185] on div ".cls-1 { fill: var(--secondary-bg-font-color); } .cls-2 { stroke-width: 6px; } …" at bounding box center [423, 121] width 164 height 243
click at [311, 8] on span "Create Studio" at bounding box center [306, 9] width 50 height 12
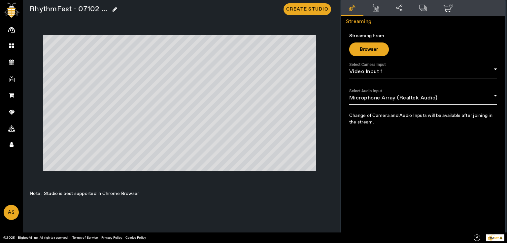
click at [309, 11] on span "Create Studio" at bounding box center [306, 9] width 50 height 12
click at [209, 187] on div "RhythmFest - 07102 ... Create Studio Note : Studio is best supported in Chrome …" at bounding box center [180, 121] width 314 height 243
click at [12, 61] on icon at bounding box center [11, 62] width 5 height 6
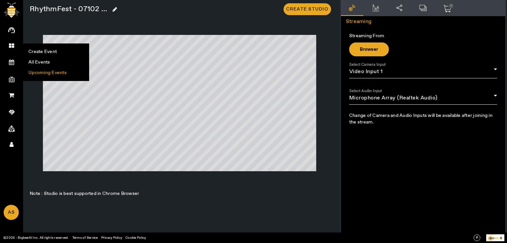
click at [49, 72] on li "Upcoming Events" at bounding box center [55, 73] width 65 height 11
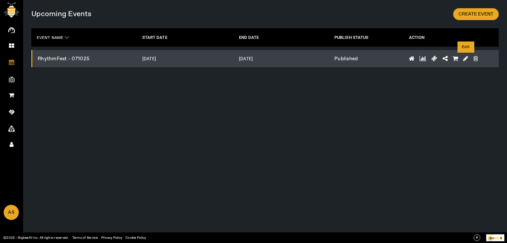
click at [463, 59] on icon at bounding box center [465, 59] width 5 height 6
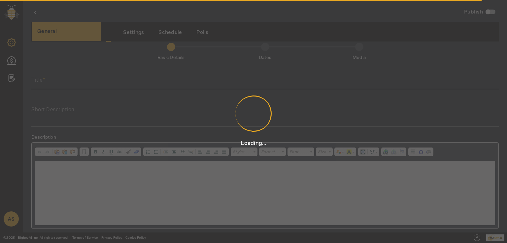
scroll to position [1, 0]
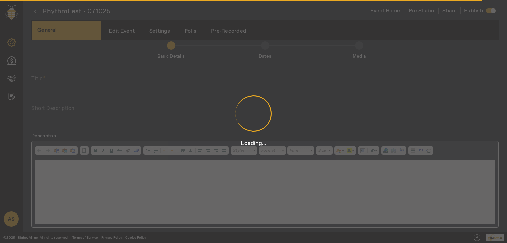
type input "RhythmFest - 071025"
type textarea "RhythmFest - 071025"
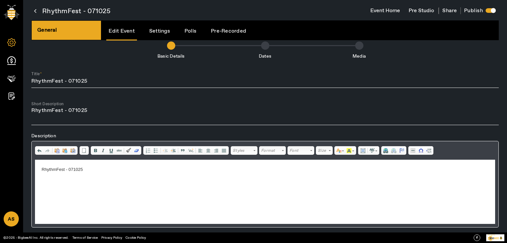
click at [425, 10] on button "Pre Studio" at bounding box center [421, 11] width 34 height 13
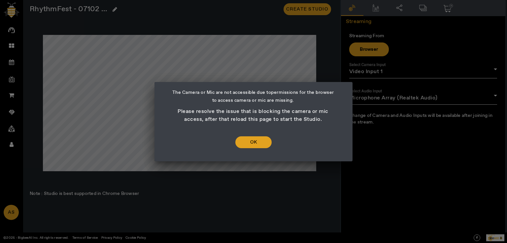
click at [257, 141] on span at bounding box center [253, 143] width 36 height 16
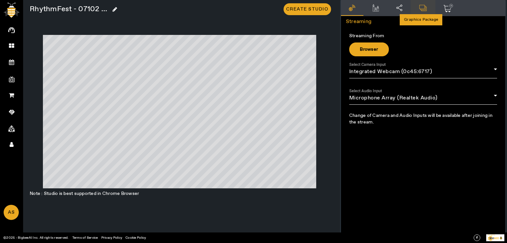
click at [421, 7] on icon at bounding box center [422, 7] width 9 height 7
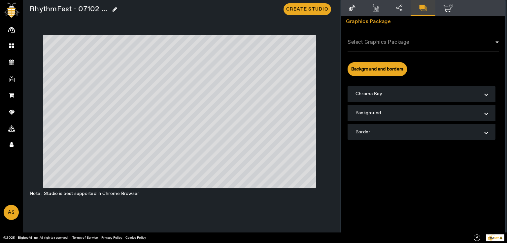
click at [395, 41] on span at bounding box center [421, 45] width 148 height 8
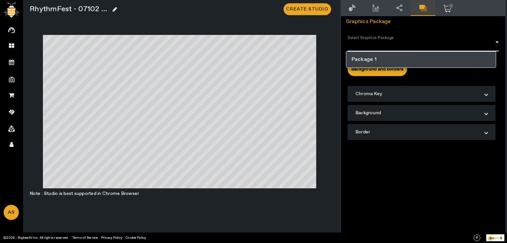
click at [372, 59] on span "Package 1" at bounding box center [363, 60] width 25 height 8
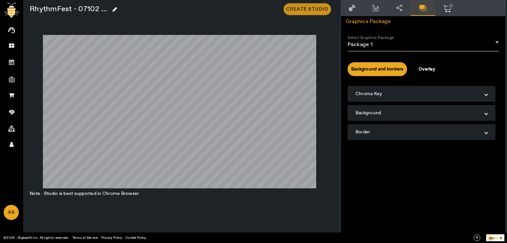
click at [293, 8] on span "Create Studio" at bounding box center [307, 9] width 42 height 7
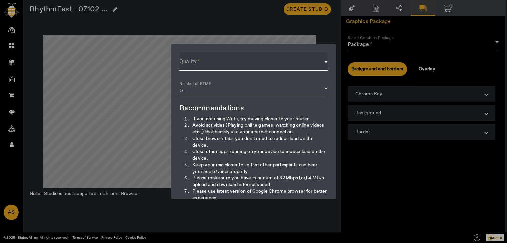
click at [209, 66] on span at bounding box center [251, 65] width 145 height 8
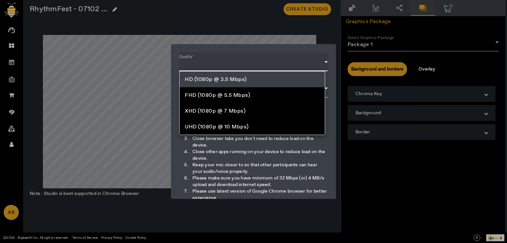
click at [194, 79] on span "HD (1080p @ 3.5 Mbps)" at bounding box center [216, 79] width 62 height 7
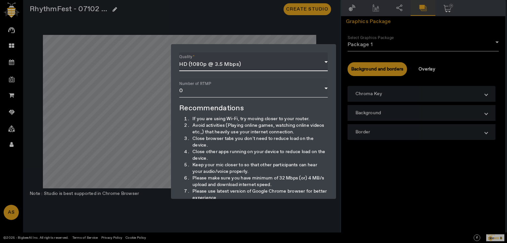
click at [192, 89] on div "0" at bounding box center [251, 91] width 145 height 8
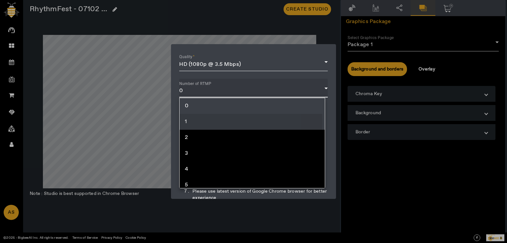
click at [186, 123] on span "1" at bounding box center [186, 122] width 2 height 8
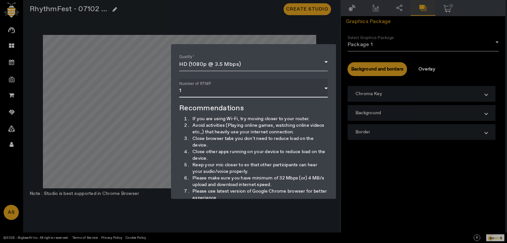
scroll to position [66, 0]
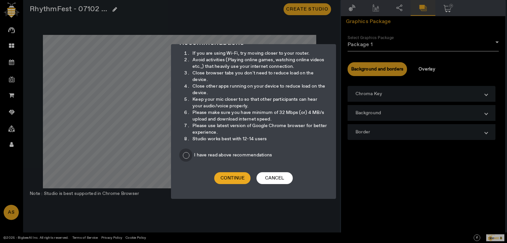
click at [187, 158] on input "I have read above recommendations" at bounding box center [185, 155] width 13 height 13
checkbox input "true"
click at [234, 179] on span "Continue" at bounding box center [232, 178] width 24 height 7
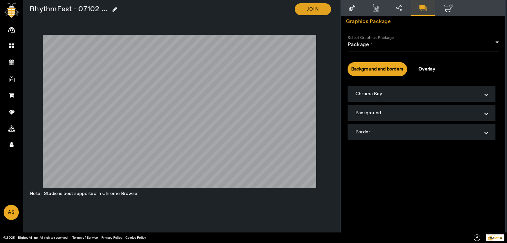
click at [308, 11] on span "Join" at bounding box center [313, 9] width 12 height 7
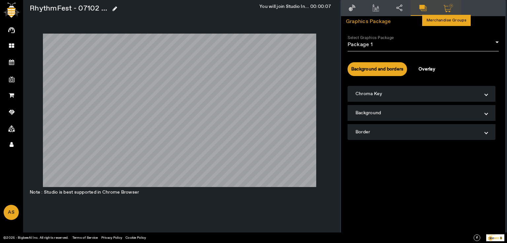
click at [448, 8] on icon ".cls-1 { fill: var(--secondary-bg-font-color); } .cls-2 { stroke-width: 6px; } …" at bounding box center [448, 8] width 10 height 8
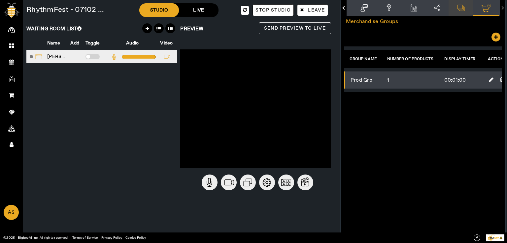
click at [93, 56] on span at bounding box center [92, 56] width 14 height 5
click at [85, 58] on input "checkbox" at bounding box center [85, 58] width 0 height 0
click at [285, 28] on span "Send Preview to Live" at bounding box center [295, 28] width 62 height 8
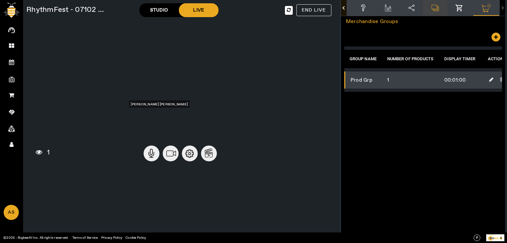
click at [341, 8] on button "button" at bounding box center [344, 8] width 6 height 16
click at [341, 8] on mat-tab-header ".cls-1 { fill: var(--secondary-bg-font-color); } .cls-2 { stroke-width: 6px; } …" at bounding box center [423, 8] width 164 height 16
click at [383, 8] on icon at bounding box center [383, 7] width 7 height 7
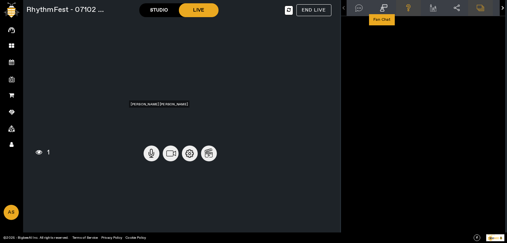
click at [501, 6] on button "button" at bounding box center [502, 8] width 6 height 16
click at [501, 6] on mat-tab-header ".cls-1 { fill: var(--secondary-bg-font-color); } .cls-2 { stroke-width: 6px; } …" at bounding box center [423, 8] width 164 height 16
click at [341, 8] on button "button" at bounding box center [344, 8] width 6 height 16
click at [341, 8] on mat-tab-header ".cls-1 { fill: var(--secondary-bg-font-color); } .cls-2 { stroke-width: 6px; } …" at bounding box center [423, 8] width 164 height 16
click at [342, 8] on mat-tab-header ".cls-1 { fill: var(--secondary-bg-font-color); } .cls-2 { stroke-width: 6px; } …" at bounding box center [423, 8] width 164 height 16
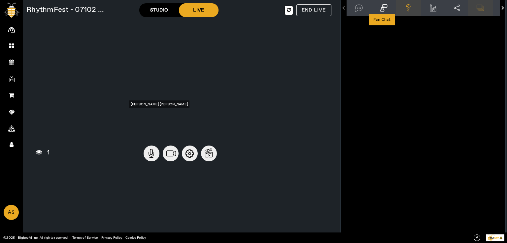
click at [342, 8] on mat-tab-header ".cls-1 { fill: var(--secondary-bg-font-color); } .cls-2 { stroke-width: 6px; } …" at bounding box center [423, 8] width 164 height 16
click at [405, 95] on mat-tab-body at bounding box center [423, 55] width 164 height 79
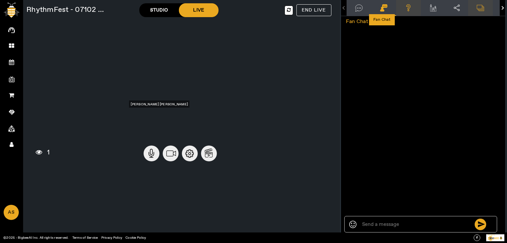
click at [406, 6] on icon at bounding box center [408, 6] width 4 height 5
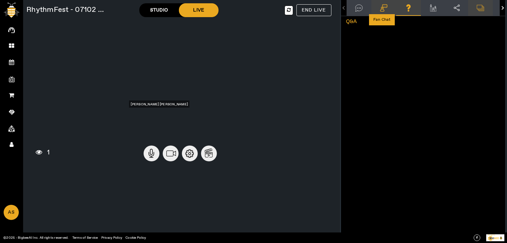
click at [382, 6] on icon at bounding box center [383, 7] width 9 height 7
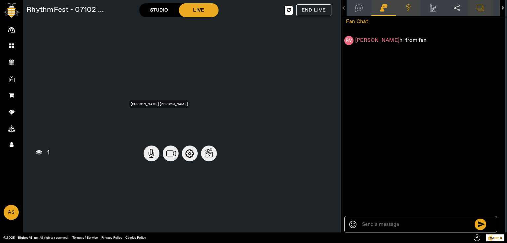
click at [387, 224] on textarea at bounding box center [417, 225] width 114 height 11
type textarea "Hifrom cre"
click at [406, 5] on icon at bounding box center [408, 6] width 4 height 5
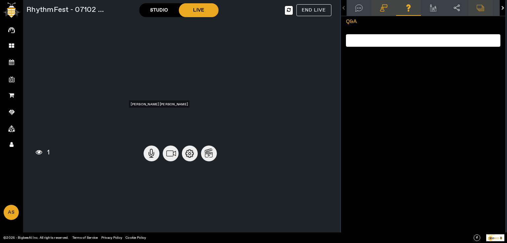
click at [489, 40] on span at bounding box center [490, 40] width 3 height 7
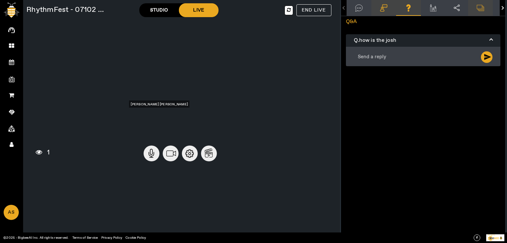
click at [389, 57] on textarea at bounding box center [411, 55] width 108 height 11
type textarea "v"
type textarea "Excellent"
click at [485, 57] on span "send" at bounding box center [487, 57] width 8 height 8
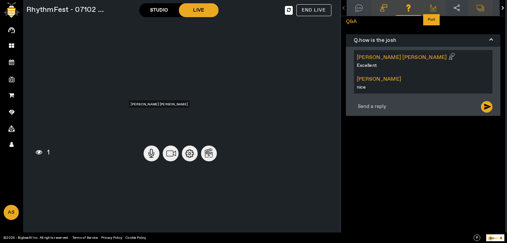
click at [434, 8] on icon at bounding box center [432, 7] width 9 height 7
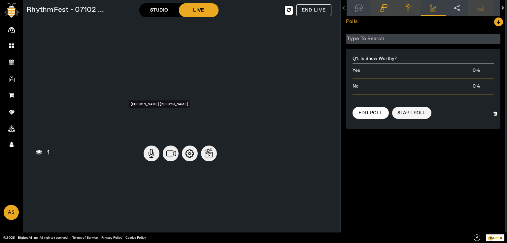
click at [410, 110] on span "Start Poll" at bounding box center [411, 113] width 29 height 7
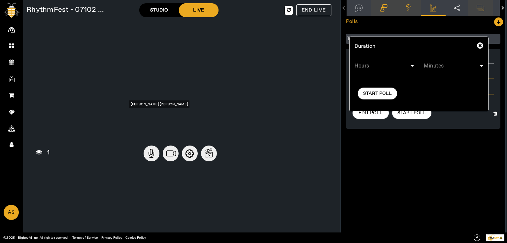
click at [385, 68] on span at bounding box center [382, 69] width 56 height 8
click at [365, 86] on mat-option "0" at bounding box center [382, 84] width 59 height 16
click at [435, 69] on span at bounding box center [451, 69] width 56 height 8
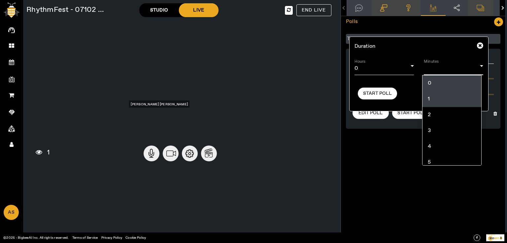
click at [435, 102] on mat-option "1" at bounding box center [451, 99] width 59 height 16
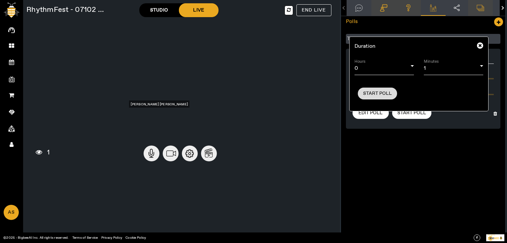
click at [383, 91] on span "Start Poll" at bounding box center [377, 93] width 29 height 7
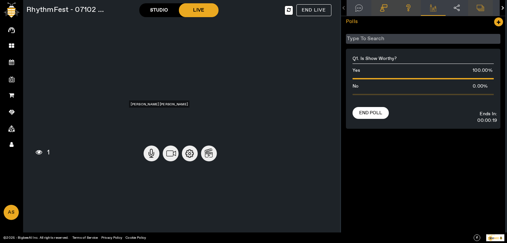
click at [499, 6] on button "button" at bounding box center [502, 8] width 6 height 16
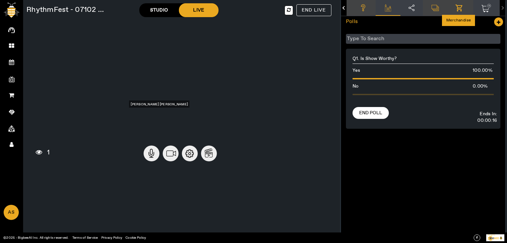
click at [460, 6] on icon at bounding box center [460, 8] width 10 height 8
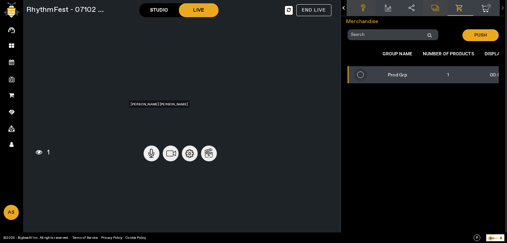
click at [359, 76] on input "radio" at bounding box center [360, 74] width 13 height 13
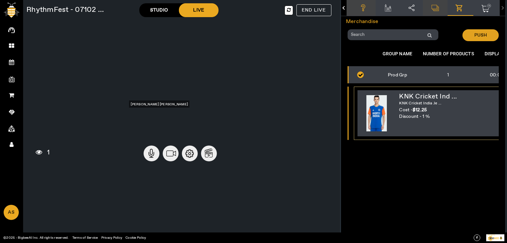
click at [484, 38] on span at bounding box center [480, 35] width 36 height 16
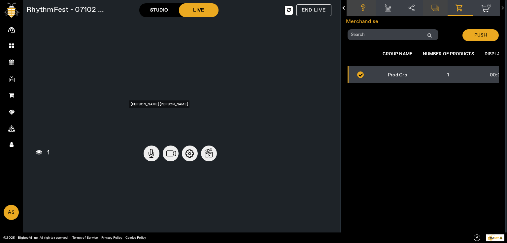
radio input "false"
click at [405, 126] on div ".cls-1 { fill: var(--secondary-bg-font-color); } .cls-2 { stroke-width: 6px; } …" at bounding box center [423, 121] width 164 height 243
click at [341, 7] on button "button" at bounding box center [344, 8] width 6 height 16
click at [341, 8] on mat-tab-header ".cls-1 { fill: var(--secondary-bg-font-color); } .cls-2 { stroke-width: 6px; } …" at bounding box center [423, 8] width 164 height 16
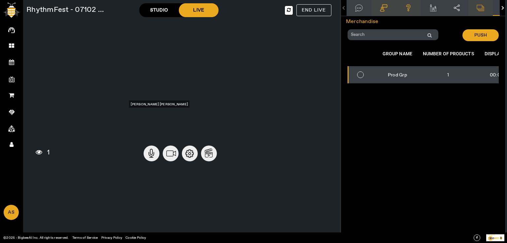
click at [341, 8] on mat-tab-header ".cls-1 { fill: var(--secondary-bg-font-color); } .cls-2 { stroke-width: 6px; } …" at bounding box center [423, 8] width 164 height 16
click at [190, 152] on circle at bounding box center [190, 154] width 16 height 16
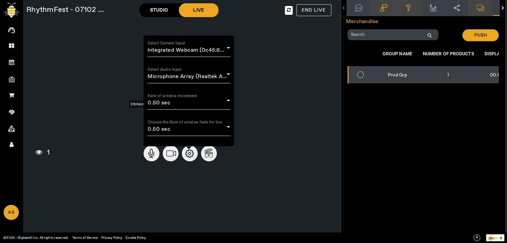
click at [192, 176] on div "RhythmFest - 07102 ... STUDIO LIVE END LIVE Waiting Room Live Room 26404 Waitin…" at bounding box center [180, 121] width 314 height 243
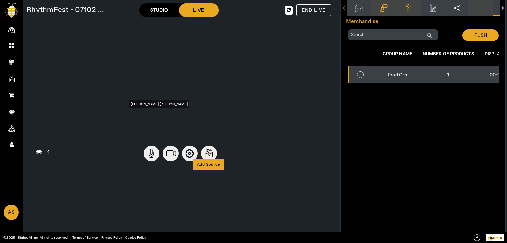
click at [210, 155] on circle at bounding box center [209, 154] width 16 height 16
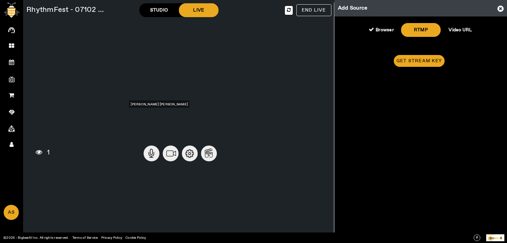
click at [500, 8] on icon at bounding box center [500, 8] width 6 height 7
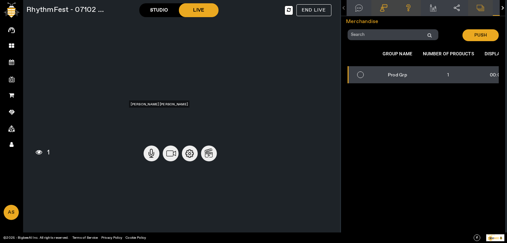
click at [364, 152] on div ".cls-1 { fill: var(--secondary-bg-font-color); } .cls-2 { stroke-width: 6px; } …" at bounding box center [423, 121] width 164 height 243
click at [405, 114] on div ".cls-1 { fill: var(--secondary-bg-font-color); } .cls-2 { stroke-width: 6px; } …" at bounding box center [423, 121] width 164 height 243
click at [500, 7] on div "button" at bounding box center [502, 8] width 4 height 4
click at [500, 7] on mat-tab-header ".cls-1 { fill: var(--secondary-bg-font-color); } .cls-2 { stroke-width: 6px; } …" at bounding box center [423, 8] width 164 height 16
click at [342, 7] on div "button" at bounding box center [344, 8] width 4 height 4
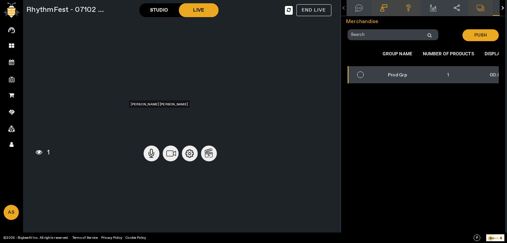
click at [342, 7] on mat-tab-header ".cls-1 { fill: var(--secondary-bg-font-color); } .cls-2 { stroke-width: 6px; } …" at bounding box center [423, 8] width 164 height 16
click at [426, 207] on div ".cls-1 { fill: var(--secondary-bg-font-color); } .cls-2 { stroke-width: 6px; } …" at bounding box center [423, 121] width 164 height 243
click at [311, 7] on span "END LIVE" at bounding box center [313, 10] width 24 height 6
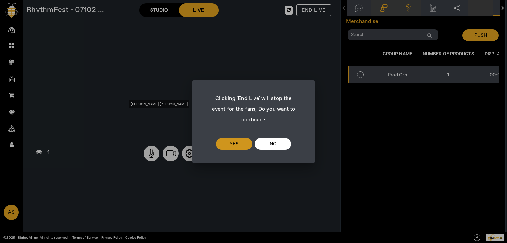
click at [240, 143] on span at bounding box center [234, 144] width 36 height 16
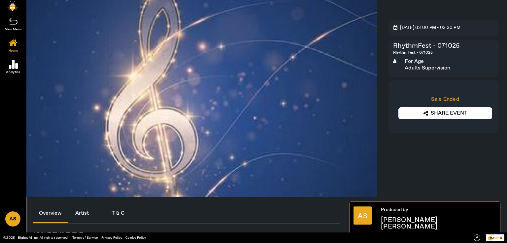
click at [9, 23] on icon "Created with Sketch." at bounding box center [13, 21] width 8 height 7
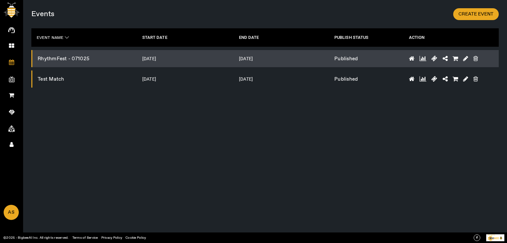
click at [421, 61] on icon at bounding box center [422, 59] width 7 height 6
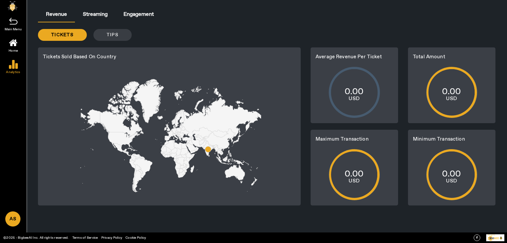
click at [114, 35] on span "tips" at bounding box center [113, 35] width 12 height 7
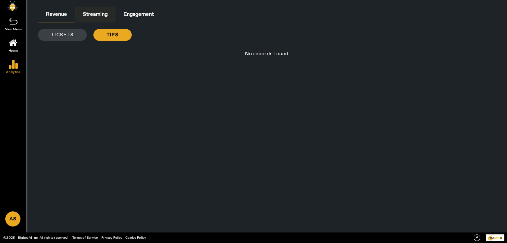
click at [96, 15] on span "Streaming" at bounding box center [95, 14] width 25 height 5
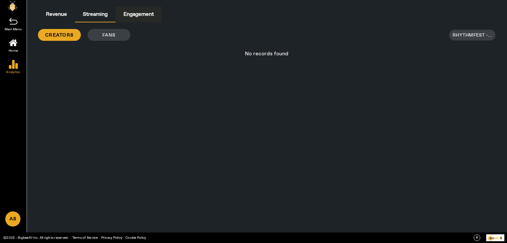
click at [128, 13] on span "Engagement" at bounding box center [138, 14] width 30 height 5
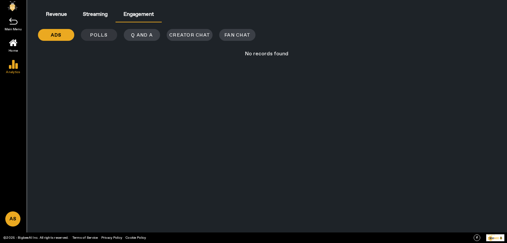
click at [96, 38] on span "polls" at bounding box center [98, 35] width 17 height 7
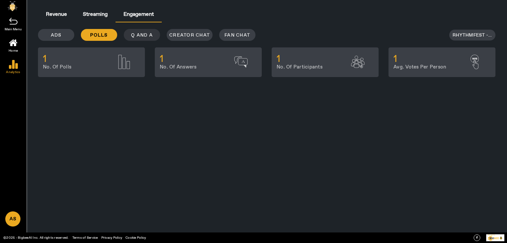
click at [141, 34] on span "Q and A" at bounding box center [142, 35] width 22 height 7
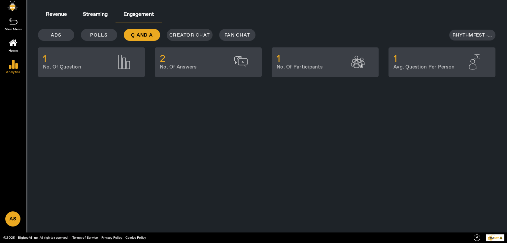
click at [189, 39] on span at bounding box center [190, 35] width 46 height 16
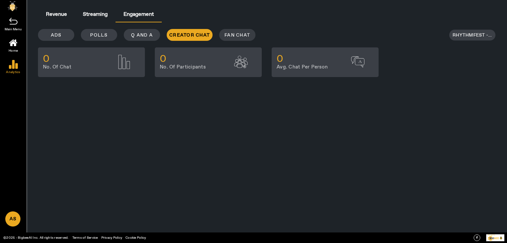
click at [241, 41] on span at bounding box center [237, 35] width 36 height 16
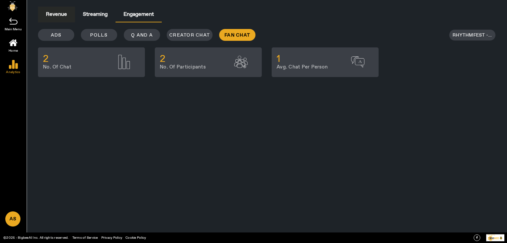
click at [55, 14] on span "Revenue" at bounding box center [56, 14] width 21 height 5
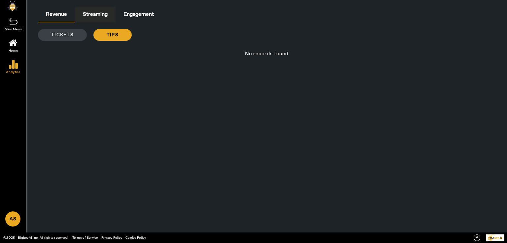
click at [92, 14] on span "Streaming" at bounding box center [95, 14] width 25 height 5
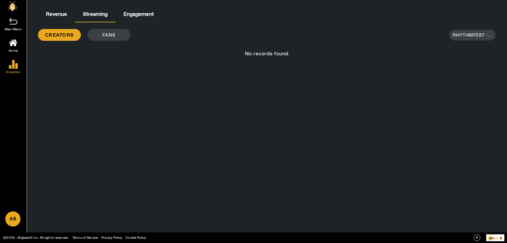
click at [112, 36] on div "creators fans" at bounding box center [152, 35] width 229 height 12
click at [60, 32] on span "creators" at bounding box center [59, 35] width 28 height 7
click at [102, 36] on div "creators fans" at bounding box center [152, 35] width 229 height 12
click at [71, 67] on div "creators fans RhythmFest - 07102 ... No records found Total Bytes Total Viewers…" at bounding box center [266, 63] width 467 height 82
click at [19, 22] on link "Created with Sketch." at bounding box center [13, 18] width 26 height 15
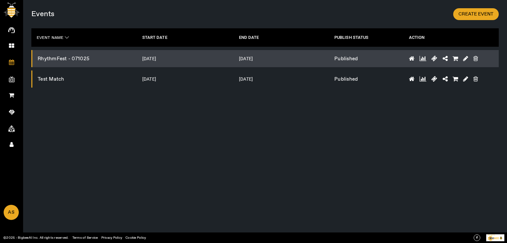
click at [97, 149] on div "Events CREATE EVENT EVENT NAME .cls-1 { fill: var(--hexagon-theme-color6); } .c…" at bounding box center [265, 121] width 484 height 243
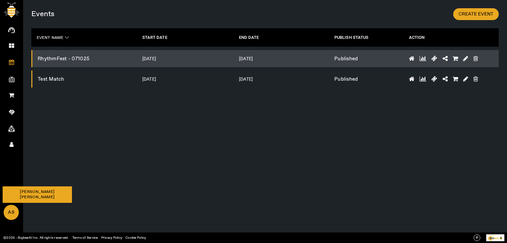
click at [9, 213] on span "AS" at bounding box center [11, 213] width 14 height 14
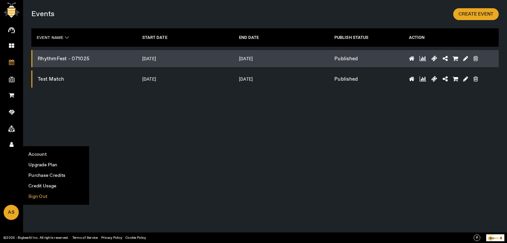
click at [46, 196] on li "Sign Out" at bounding box center [55, 197] width 65 height 11
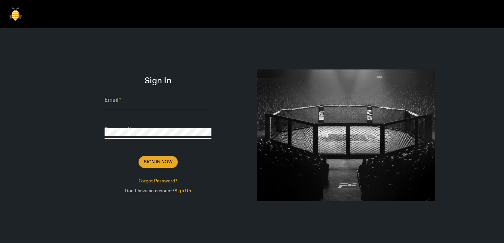
type input "[PERSON_NAME][EMAIL_ADDRESS][DOMAIN_NAME]"
click at [176, 66] on div "Sign In Email [PERSON_NAME][EMAIL_ADDRESS][DOMAIN_NAME] Password Sign In Now Fo…" at bounding box center [158, 145] width 188 height 234
click at [42, 116] on div "Sign In Email [PERSON_NAME][EMAIL_ADDRESS][DOMAIN_NAME] Password Sign In Now Fo…" at bounding box center [252, 136] width 504 height 272
click at [61, 51] on div "Sign In Email [PERSON_NAME][EMAIL_ADDRESS][DOMAIN_NAME] Password Sign In Now Fo…" at bounding box center [252, 136] width 504 height 272
click at [156, 162] on span "Sign In Now" at bounding box center [158, 162] width 29 height 7
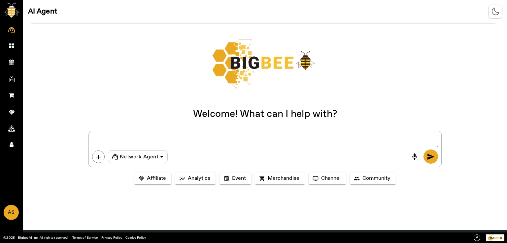
click at [51, 145] on div "add Network Agent mic send" at bounding box center [265, 144] width 484 height 47
click at [11, 144] on icon at bounding box center [12, 145] width 4 height 6
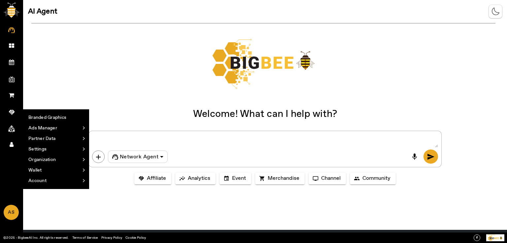
click at [0, 0] on li "Business Setup" at bounding box center [0, 0] width 0 height 0
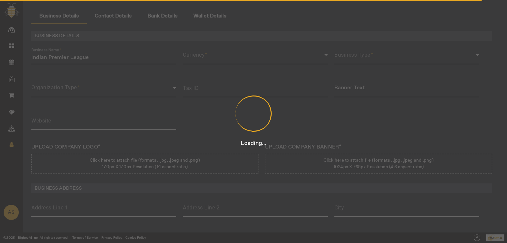
type input "3423435"
type input "Indian Premier League"
type input "[URL][DOMAIN_NAME]"
type input "122"
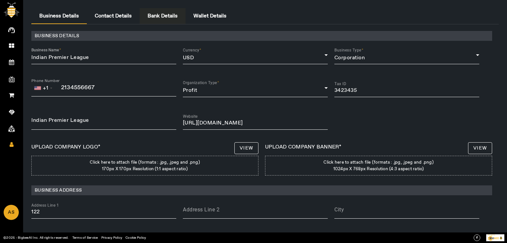
click at [152, 16] on span "Bank Details" at bounding box center [162, 16] width 30 height 5
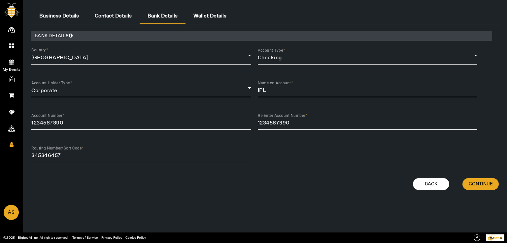
click at [15, 63] on link "My Events" at bounding box center [11, 61] width 23 height 16
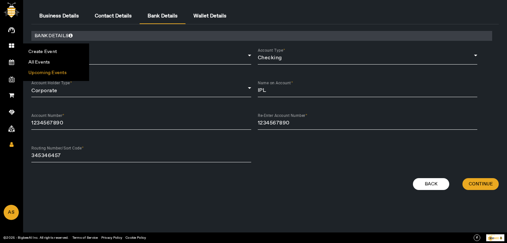
click at [47, 73] on li "Upcoming Events" at bounding box center [55, 73] width 65 height 11
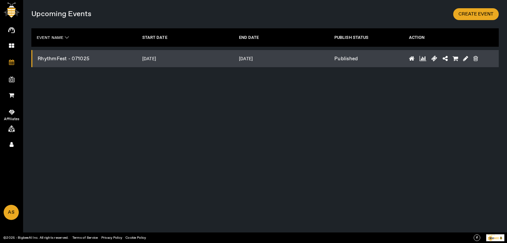
click at [13, 109] on span at bounding box center [11, 112] width 13 height 7
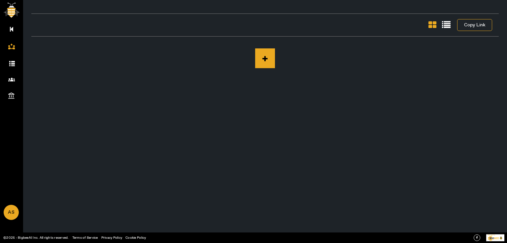
click at [12, 61] on icon at bounding box center [12, 64] width 7 height 6
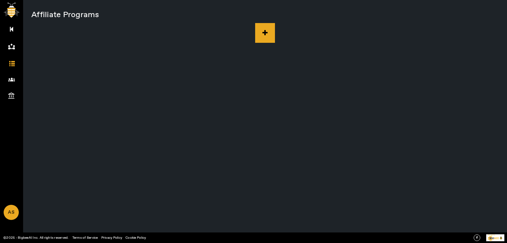
click at [265, 36] on button at bounding box center [265, 33] width 20 height 20
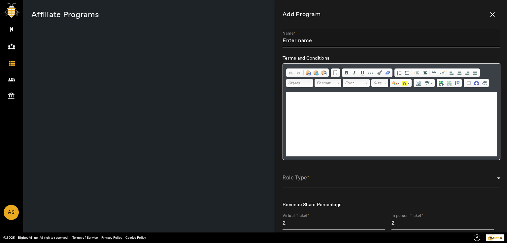
click at [301, 38] on input "Name" at bounding box center [391, 41] width 218 height 8
drag, startPoint x: 335, startPoint y: 41, endPoint x: 281, endPoint y: 35, distance: 54.8
click at [281, 35] on div "Add Program close Name Music Affiliate Prog Terms and Conditions Rich Text Edit…" at bounding box center [391, 121] width 231 height 243
type input "Music Affiliate Prog"
click at [317, 112] on html at bounding box center [391, 102] width 210 height 20
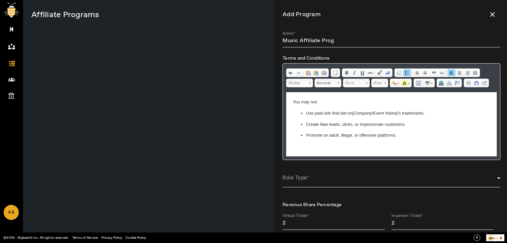
click at [291, 97] on html "You may not: Use paid ads that bid on [Company/Event Name] ’s trademarks. Creat…" at bounding box center [391, 118] width 210 height 53
click at [322, 181] on span at bounding box center [389, 181] width 214 height 8
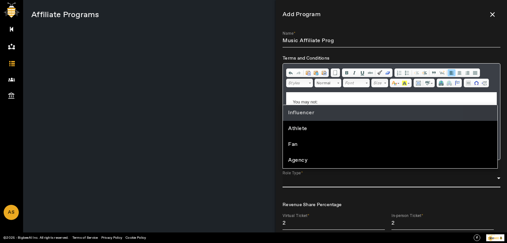
click at [312, 118] on mat-option "Influencer" at bounding box center [390, 113] width 214 height 16
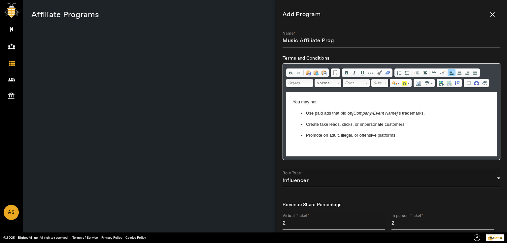
scroll to position [66, 0]
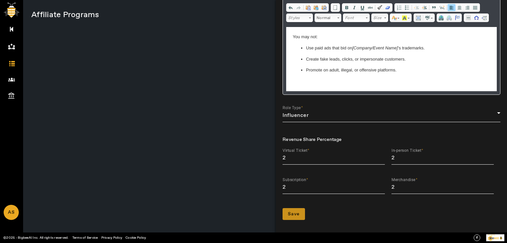
click at [298, 216] on span "Save" at bounding box center [294, 214] width 12 height 7
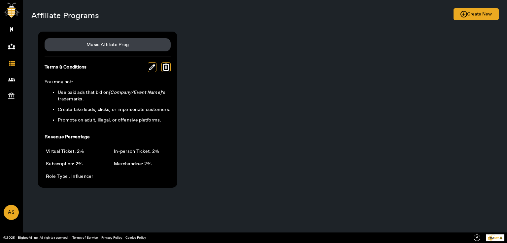
click at [233, 41] on div "Music Affiliate Prog Terms & Conditions You may not: Use paid ads that bid on […" at bounding box center [264, 110] width 467 height 170
click at [128, 42] on div "Music Affiliate Prog" at bounding box center [107, 45] width 42 height 7
click at [257, 52] on div "Music Affiliate Prog Terms & Conditions You may not: Use paid ads that bid on […" at bounding box center [264, 110] width 467 height 170
click at [16, 45] on span at bounding box center [11, 46] width 13 height 7
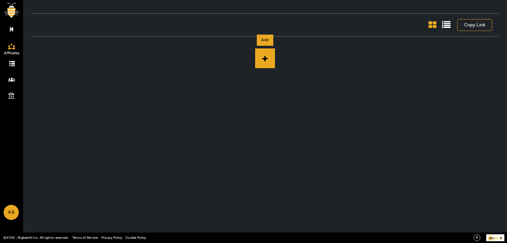
click at [269, 65] on icon at bounding box center [265, 58] width 20 height 20
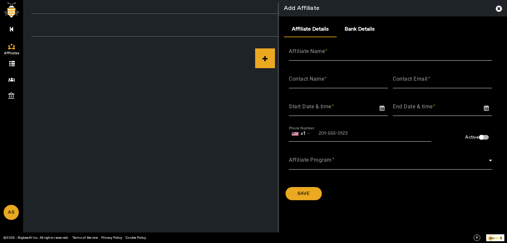
click at [334, 52] on input "Affiliate Name" at bounding box center [390, 54] width 203 height 8
drag, startPoint x: 336, startPoint y: 52, endPoint x: 281, endPoint y: 49, distance: 55.5
click at [281, 49] on div "Affiliate Details Bank Details Affiliate Name Music Affiliate Contact Name Cont…" at bounding box center [393, 101] width 228 height 171
type input "Music Affiliate"
click at [315, 75] on div "Contact Name" at bounding box center [338, 79] width 99 height 18
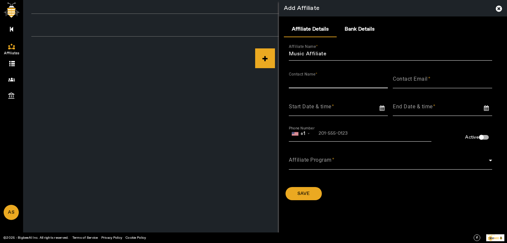
paste input "Music Affiliate"
type input "Music Affiliate"
click at [433, 83] on input "Contact Email" at bounding box center [441, 82] width 99 height 8
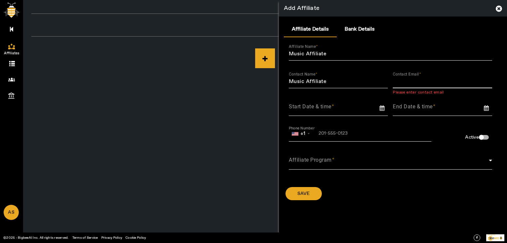
paste input "MusicAff"
paste input "[DOMAIN_NAME]"
type input "[EMAIL_ADDRESS][DOMAIN_NAME]"
click at [306, 110] on input at bounding box center [341, 107] width 104 height 9
type input "[DATE]"
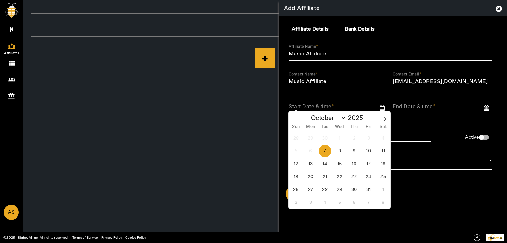
click at [327, 151] on span "7" at bounding box center [324, 151] width 13 height 13
type input "[DATE]"
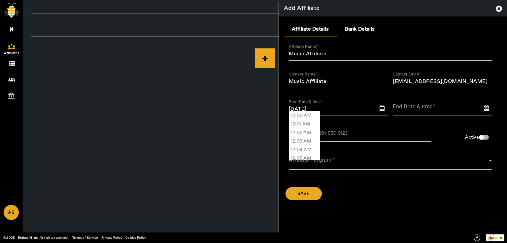
scroll to position [7898, 0]
type input "03:22 PM"
type input "[DATE] 03:22 PM"
type input "[DATE] 3:22 PM"
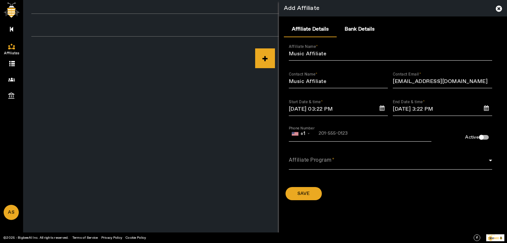
click at [298, 132] on div "+1" at bounding box center [304, 134] width 31 height 6
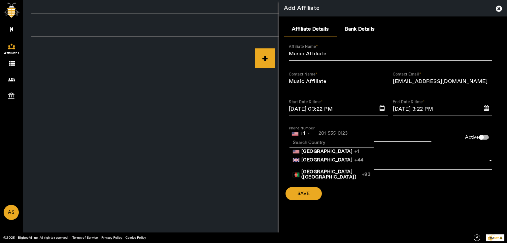
click at [306, 141] on input at bounding box center [331, 143] width 84 height 9
type input "India"
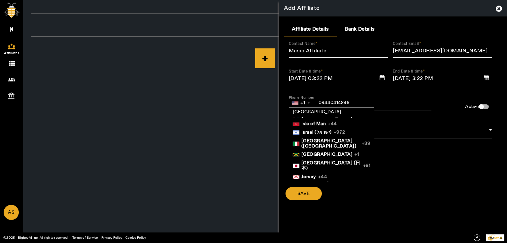
scroll to position [1124, 0]
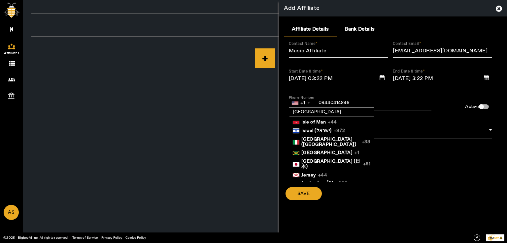
click at [303, 73] on span "India (भारत)" at bounding box center [330, 67] width 59 height 11
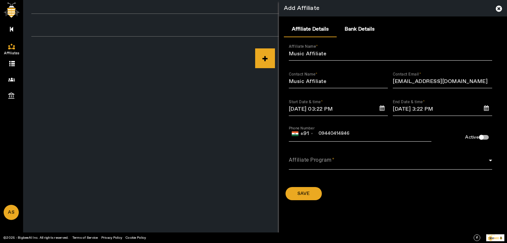
click at [320, 132] on input "09440414846" at bounding box center [334, 133] width 91 height 5
type input "9440414846"
click at [482, 138] on div "button" at bounding box center [481, 137] width 5 height 5
click at [349, 166] on span at bounding box center [389, 163] width 200 height 8
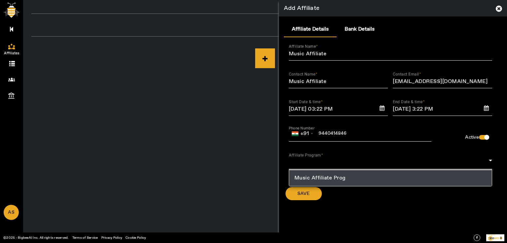
click at [328, 182] on span "Music Affiliate Prog" at bounding box center [319, 178] width 51 height 8
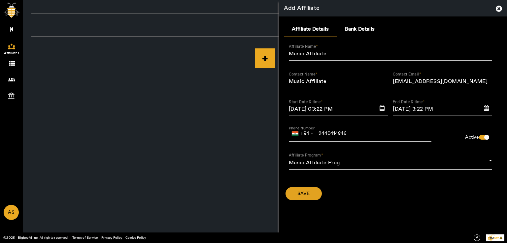
click at [310, 198] on span at bounding box center [303, 194] width 36 height 16
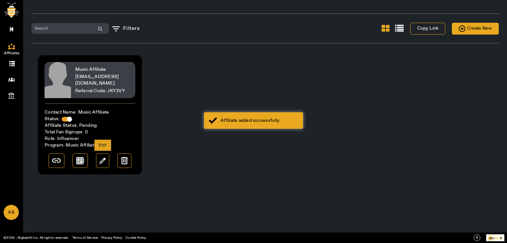
click at [106, 160] on div at bounding box center [102, 161] width 13 height 15
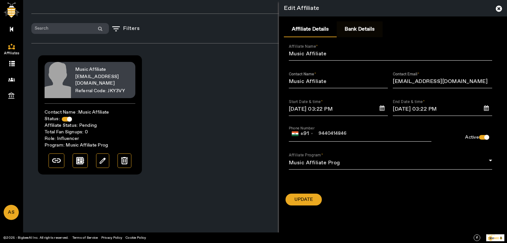
click at [366, 30] on span "Bank Details" at bounding box center [359, 29] width 30 height 5
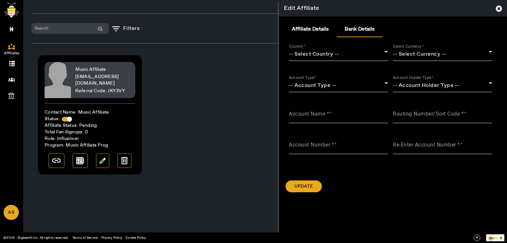
click at [352, 53] on div "-- Select Country --" at bounding box center [337, 54] width 96 height 8
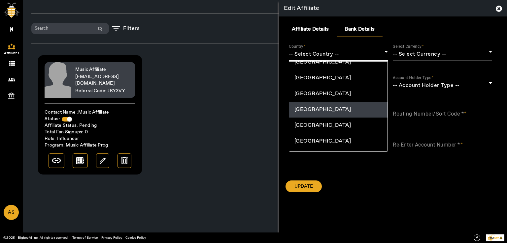
scroll to position [3458, 0]
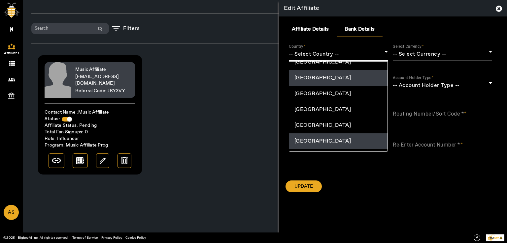
click at [314, 139] on span "United States" at bounding box center [322, 142] width 57 height 8
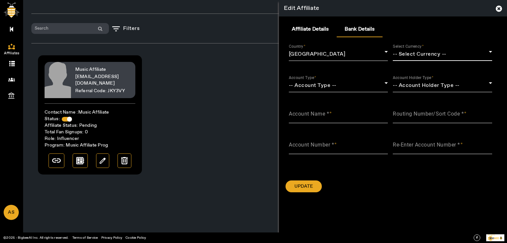
click at [456, 57] on div "-- Select Currency --" at bounding box center [440, 54] width 96 height 8
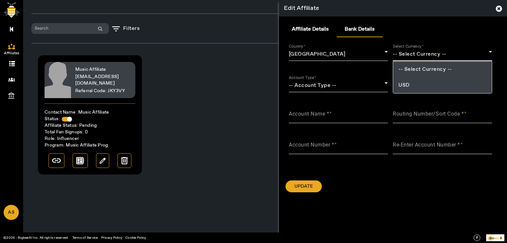
click at [425, 84] on mat-option "USD" at bounding box center [442, 86] width 99 height 16
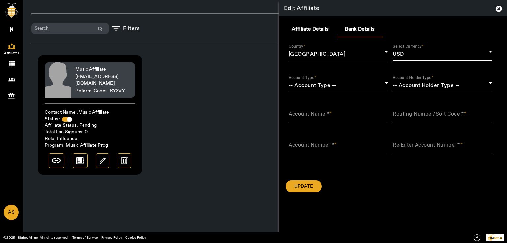
click at [353, 87] on div "-- Account Type --" at bounding box center [337, 86] width 96 height 8
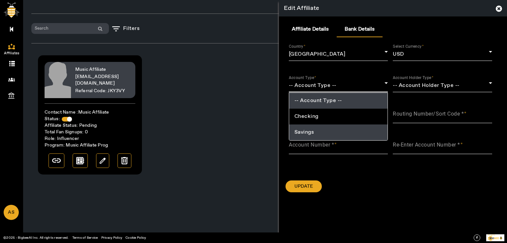
click at [314, 132] on span "Savings" at bounding box center [304, 133] width 20 height 8
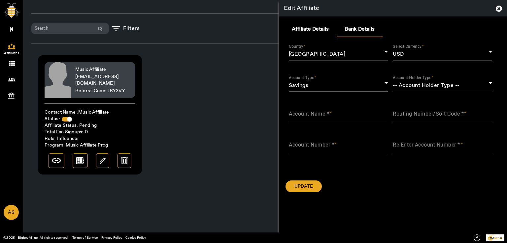
click at [440, 90] on div "-- Account Holder Type --" at bounding box center [440, 86] width 96 height 8
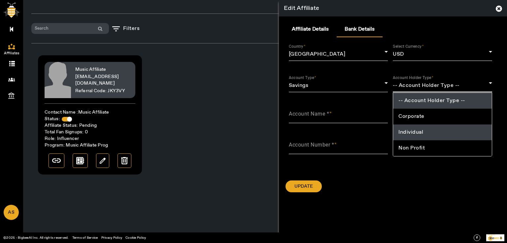
click at [416, 129] on span "Individual" at bounding box center [410, 133] width 25 height 8
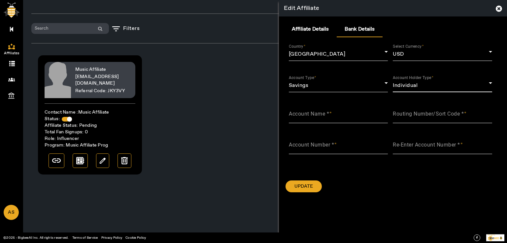
click at [331, 118] on span at bounding box center [330, 114] width 3 height 7
click at [331, 118] on input "Account Name *" at bounding box center [338, 117] width 99 height 8
type input "Music Affiliate"
click at [419, 116] on mat-label "Routing Number/Sort Code *" at bounding box center [427, 114] width 71 height 6
click at [419, 116] on input "Routing Number/Sort Code *" at bounding box center [441, 117] width 99 height 8
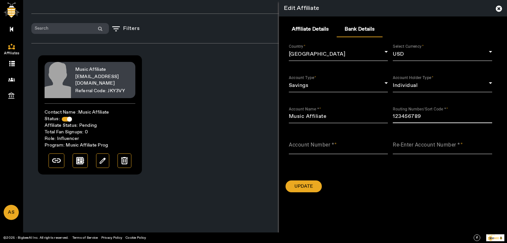
type input "123456789"
click at [327, 151] on input "Account Number *" at bounding box center [338, 148] width 99 height 8
type input "1234567891234567"
click at [446, 145] on mat-label "Re-Enter Account Number *" at bounding box center [425, 145] width 67 height 6
click at [446, 145] on input "Re-Enter Account Number *" at bounding box center [441, 148] width 99 height 8
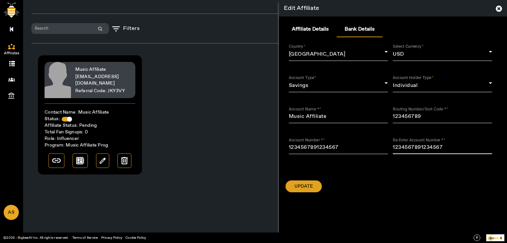
type input "1234567891234567"
click at [313, 188] on span at bounding box center [303, 187] width 36 height 16
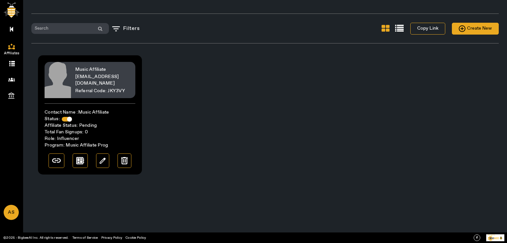
click at [255, 111] on div "Filters Copy Link Create New Music Affiliate MusicAff@sharklasers.com Referral …" at bounding box center [264, 94] width 467 height 173
click at [57, 159] on img at bounding box center [56, 161] width 9 height 4
click at [14, 31] on link "Dashboard" at bounding box center [11, 28] width 23 height 16
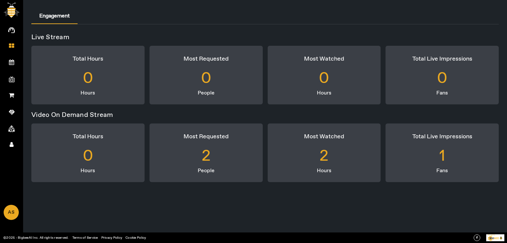
click at [13, 63] on icon at bounding box center [11, 62] width 5 height 6
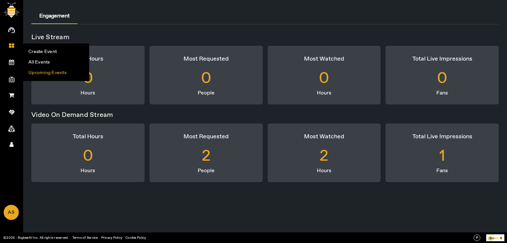
click at [40, 72] on li "Upcoming Events" at bounding box center [55, 73] width 65 height 11
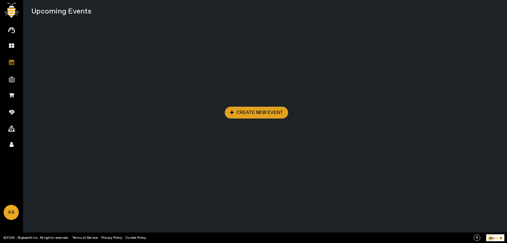
click at [247, 112] on span "Create New Event" at bounding box center [256, 112] width 53 height 7
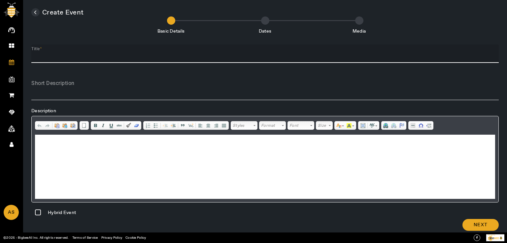
click at [77, 55] on input "Title" at bounding box center [264, 56] width 467 height 8
type input "New Music event"
click at [79, 93] on textarea "Short Description" at bounding box center [264, 90] width 467 height 16
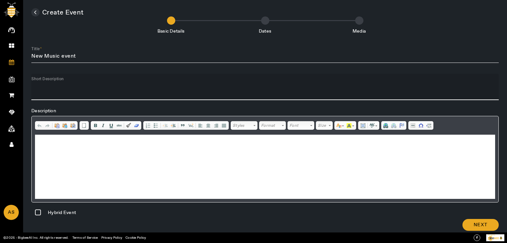
paste textarea "New Music event"
type textarea "New Music event"
click at [68, 155] on html at bounding box center [265, 145] width 460 height 20
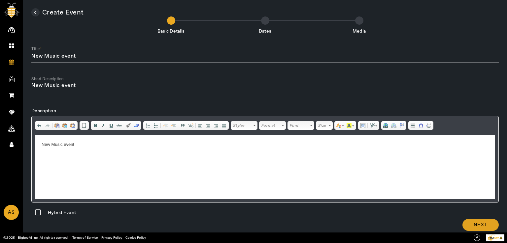
click at [480, 224] on span "Next" at bounding box center [480, 225] width 14 height 7
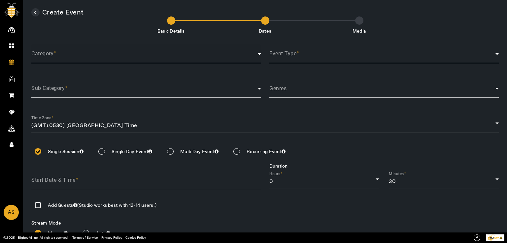
click at [74, 56] on span at bounding box center [144, 57] width 226 height 8
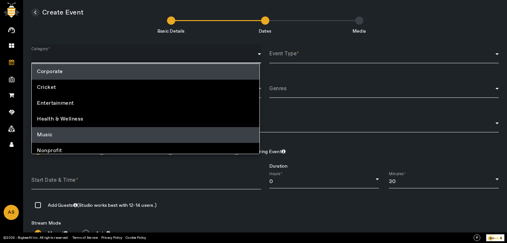
click at [51, 132] on span "Music" at bounding box center [45, 135] width 16 height 8
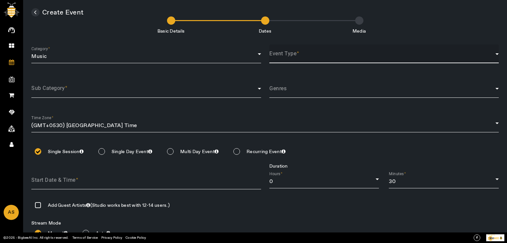
click at [305, 53] on mat-select at bounding box center [384, 56] width 230 height 8
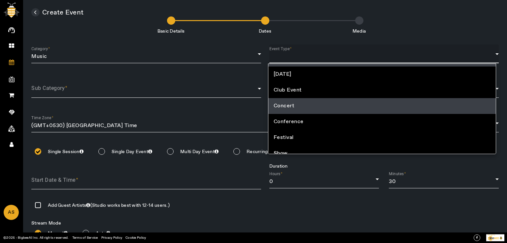
scroll to position [20, 0]
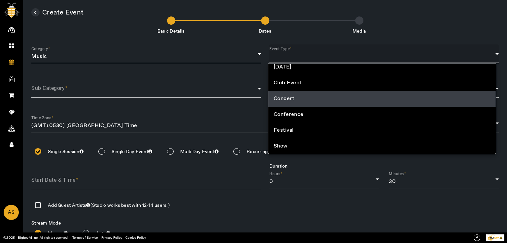
drag, startPoint x: 310, startPoint y: 98, endPoint x: 268, endPoint y: 98, distance: 42.2
click at [310, 98] on mat-option "Concert" at bounding box center [382, 99] width 228 height 16
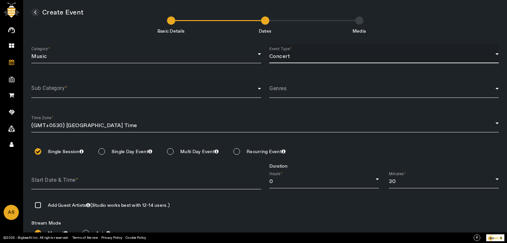
click at [55, 97] on div "Sub Category" at bounding box center [146, 88] width 230 height 19
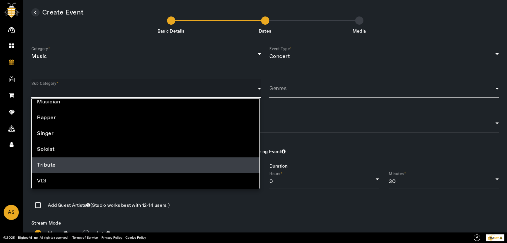
scroll to position [35, 0]
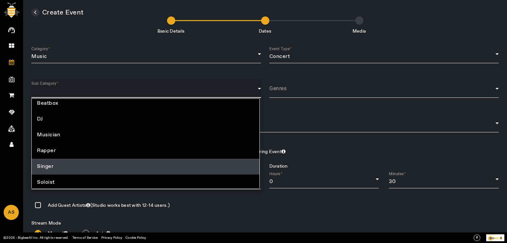
click at [58, 162] on mat-option "Singer" at bounding box center [146, 167] width 228 height 16
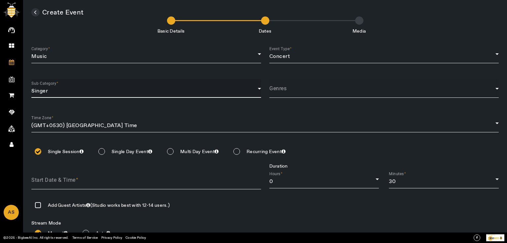
click at [323, 95] on span at bounding box center [382, 91] width 226 height 8
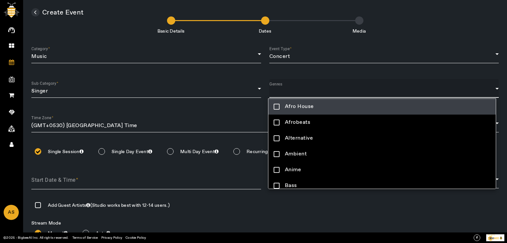
click at [324, 85] on div at bounding box center [253, 121] width 507 height 243
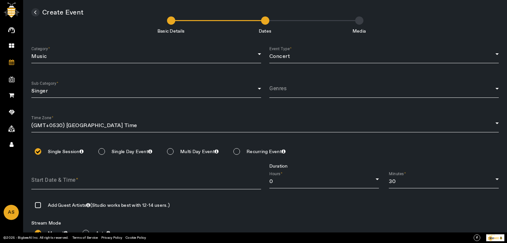
click at [49, 183] on input at bounding box center [150, 181] width 238 height 10
type input "2025-10-07"
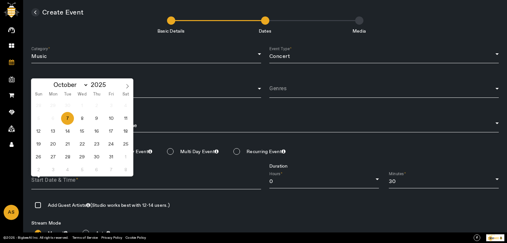
click at [71, 120] on span "7" at bounding box center [67, 118] width 13 height 13
type input "07 Oct 2025"
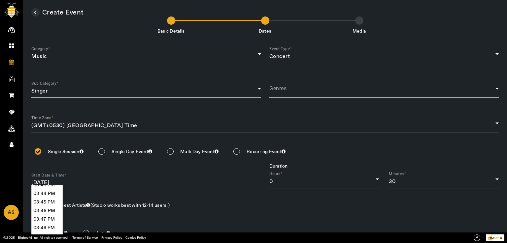
scroll to position [8124, 0]
type input "03:50 PM"
type input "07 Oct 2025, 03:50 PM"
type input "new-music-event-07OCT2025"
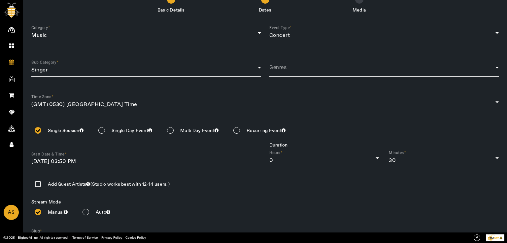
scroll to position [64, 0]
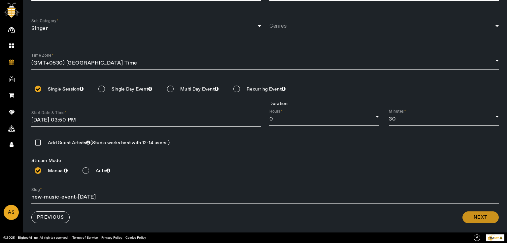
click at [484, 215] on span "Next" at bounding box center [480, 217] width 14 height 7
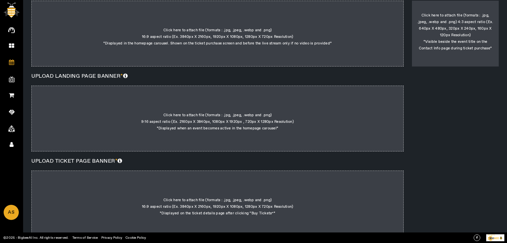
click at [257, 27] on div at bounding box center [217, 34] width 372 height 66
click at [331, 14] on input "Click here to attach file (formats : .jpg, .jpeg, .webp and .png) 16:9 aspect r…" at bounding box center [331, 14] width 0 height 0
type input "C:\fakepath\Con1.JPG"
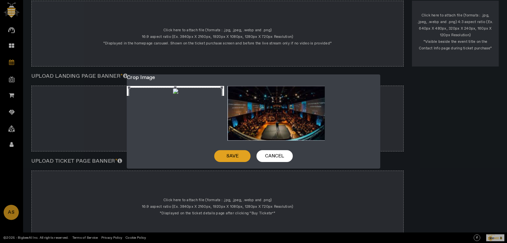
click at [237, 155] on span "Save" at bounding box center [232, 156] width 12 height 7
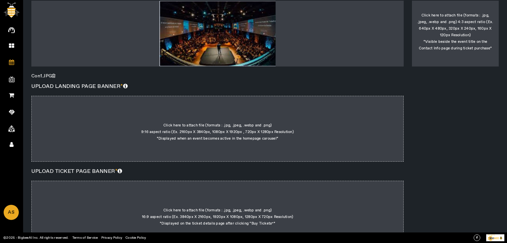
click at [228, 143] on div at bounding box center [217, 129] width 372 height 66
click at [278, 109] on input "Click here to attach file (formats : .jpg, .jpeg, .webp and .png) 9:16 aspect r…" at bounding box center [278, 109] width 0 height 0
type input "C:\fakepath\con2.JPG"
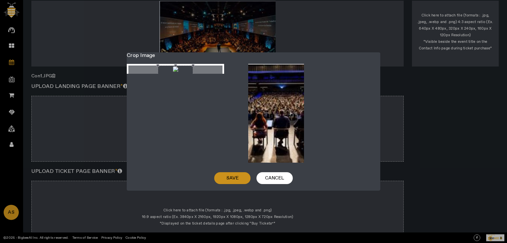
click at [233, 177] on span "Save" at bounding box center [232, 178] width 12 height 7
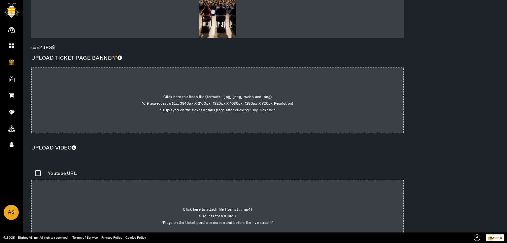
scroll to position [229, 0]
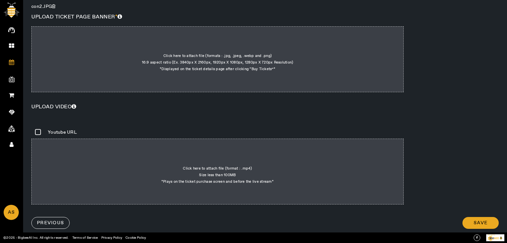
click at [214, 76] on div at bounding box center [217, 59] width 372 height 66
click at [275, 40] on input "Click here to attach file (formats : .jpg, .jpeg, .webp and .png) 16:9 aspect r…" at bounding box center [275, 40] width 0 height 0
type input "C:\fakepath\logo1.JPG"
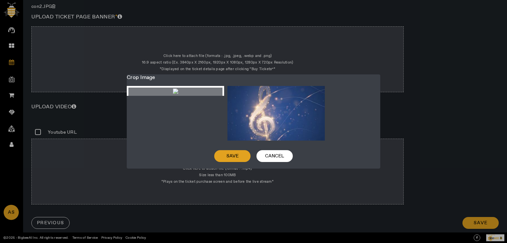
click at [238, 164] on span at bounding box center [232, 156] width 36 height 16
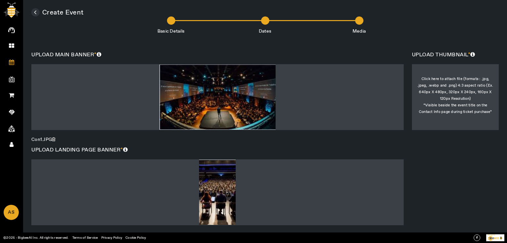
scroll to position [0, 0]
click at [460, 114] on div at bounding box center [455, 97] width 87 height 66
click at [455, 109] on input "Click here to attach file (formats : .jpg, .jpeg, .webp and .png) 4:3 aspect ra…" at bounding box center [455, 109] width 0 height 0
type input "C:\fakepath\Music logo.png"
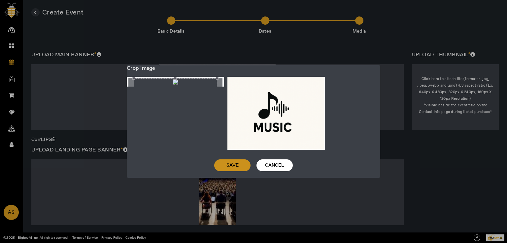
click at [239, 165] on span at bounding box center [232, 166] width 36 height 16
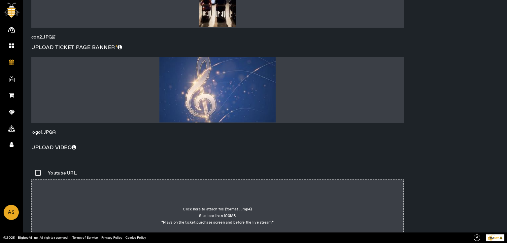
scroll to position [245, 0]
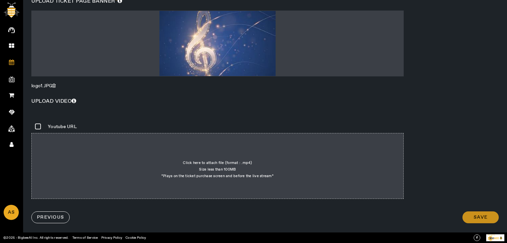
click at [474, 222] on span at bounding box center [480, 218] width 36 height 16
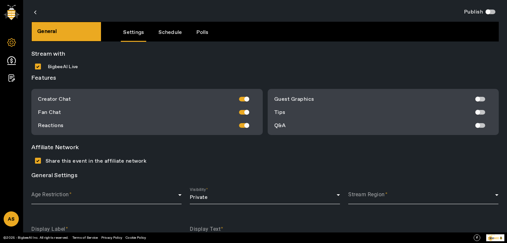
scroll to position [1, 0]
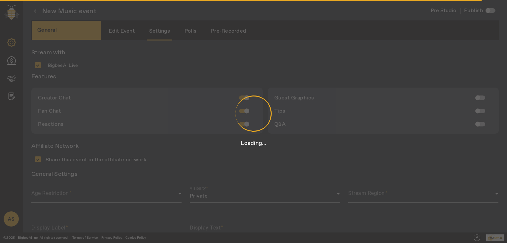
type input "Produced by"
type input "Arun Singh Dhumal"
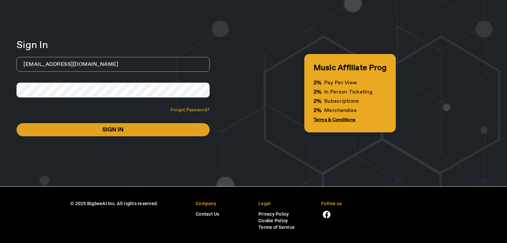
click at [125, 129] on span at bounding box center [112, 130] width 193 height 16
click at [73, 154] on div "Sign In [EMAIL_ADDRESS][DOMAIN_NAME] Forgot Password? Sign In" at bounding box center [112, 93] width 193 height 154
click at [192, 156] on div "Sign In [EMAIL_ADDRESS][DOMAIN_NAME] Forgot Password? Sign In" at bounding box center [112, 93] width 193 height 154
click at [11, 87] on div "Sign In [EMAIL_ADDRESS][DOMAIN_NAME] Forgot Password? Sign In Music Affiliate P…" at bounding box center [253, 93] width 507 height 187
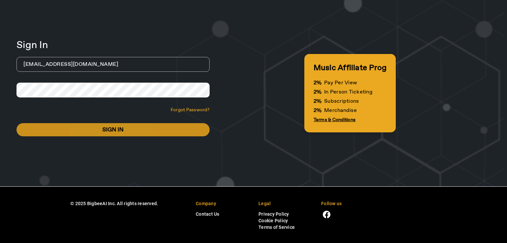
click at [98, 127] on span at bounding box center [112, 130] width 193 height 16
